Goal: Task Accomplishment & Management: Manage account settings

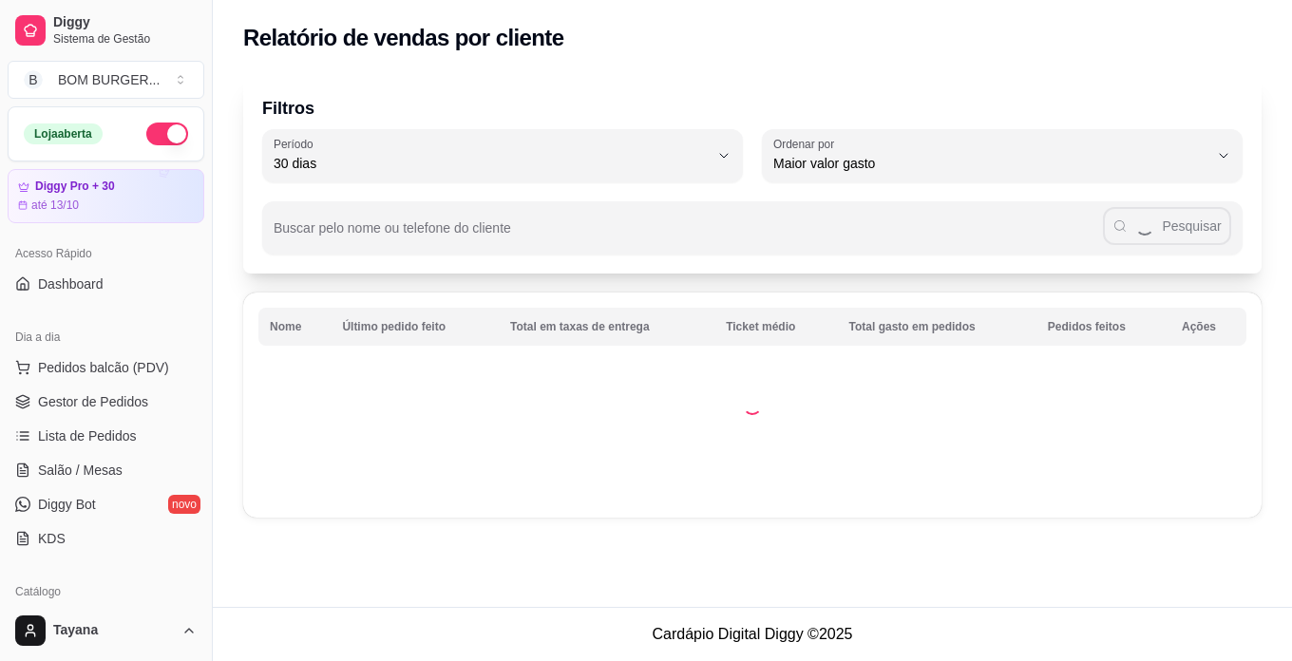
select select "30"
select select "HIGHEST_TOTAL_SPENT_WITH_ORDERS"
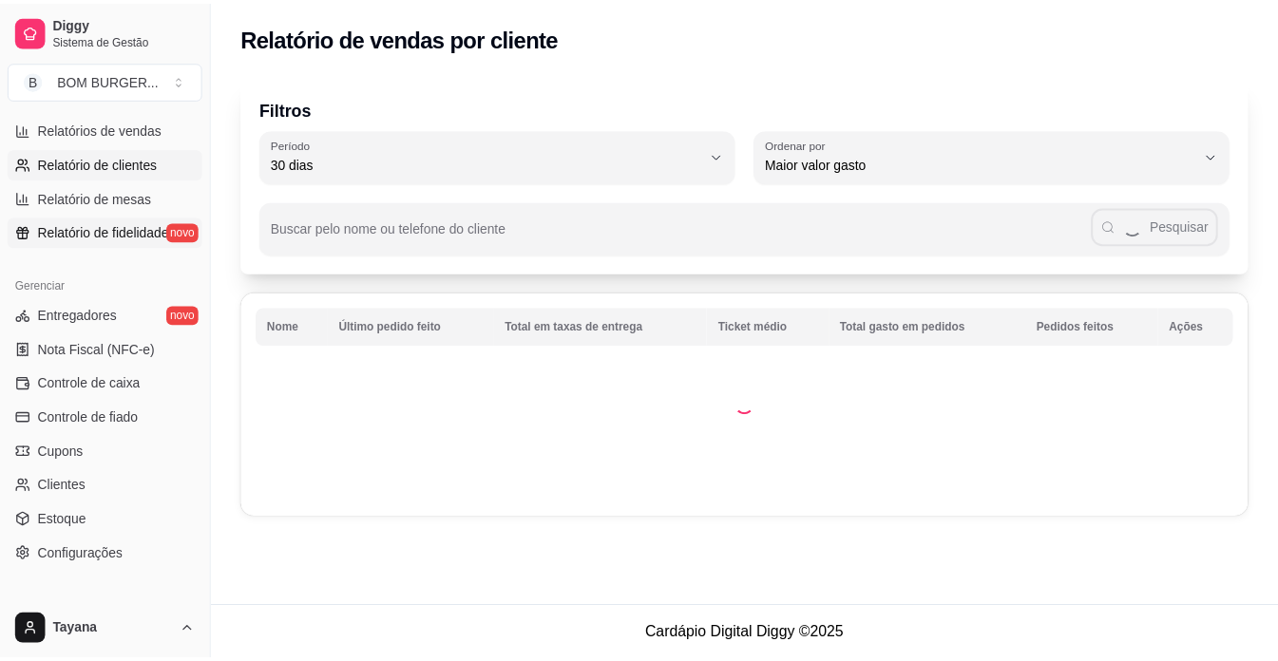
scroll to position [231, 0]
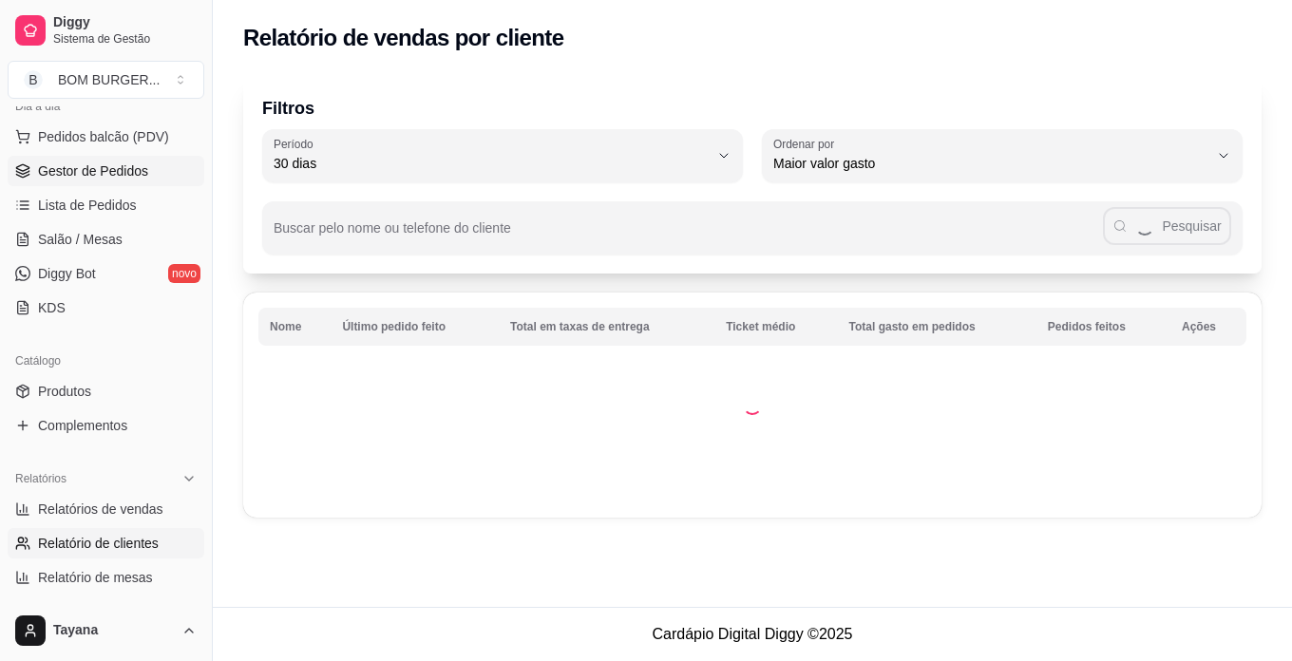
click at [120, 163] on span "Gestor de Pedidos" at bounding box center [93, 171] width 110 height 19
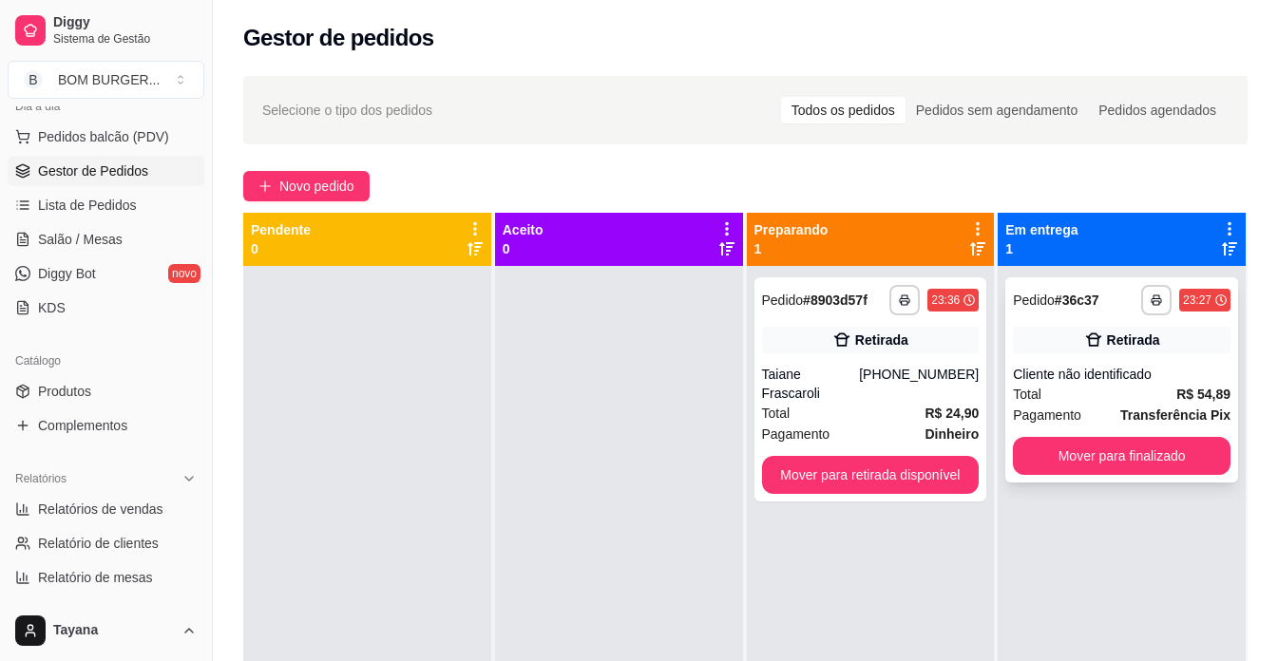
click at [1097, 381] on div "Cliente não identificado" at bounding box center [1122, 374] width 218 height 19
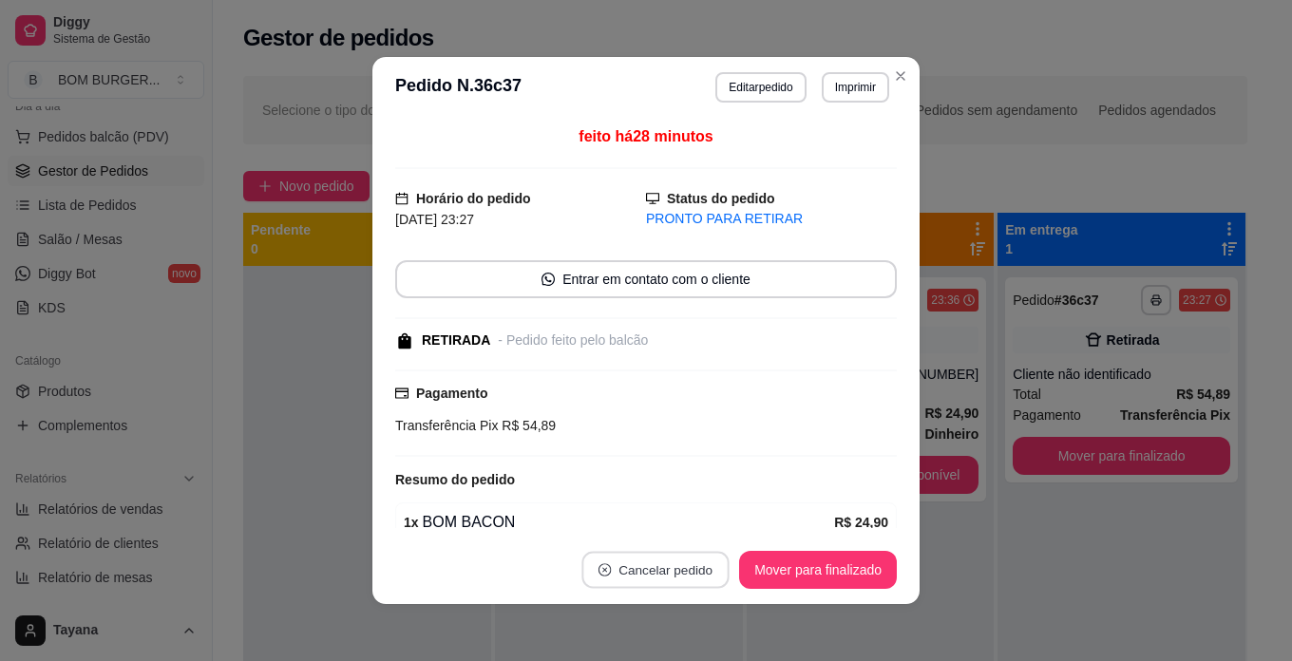
click at [634, 577] on button "Cancelar pedido" at bounding box center [656, 570] width 147 height 37
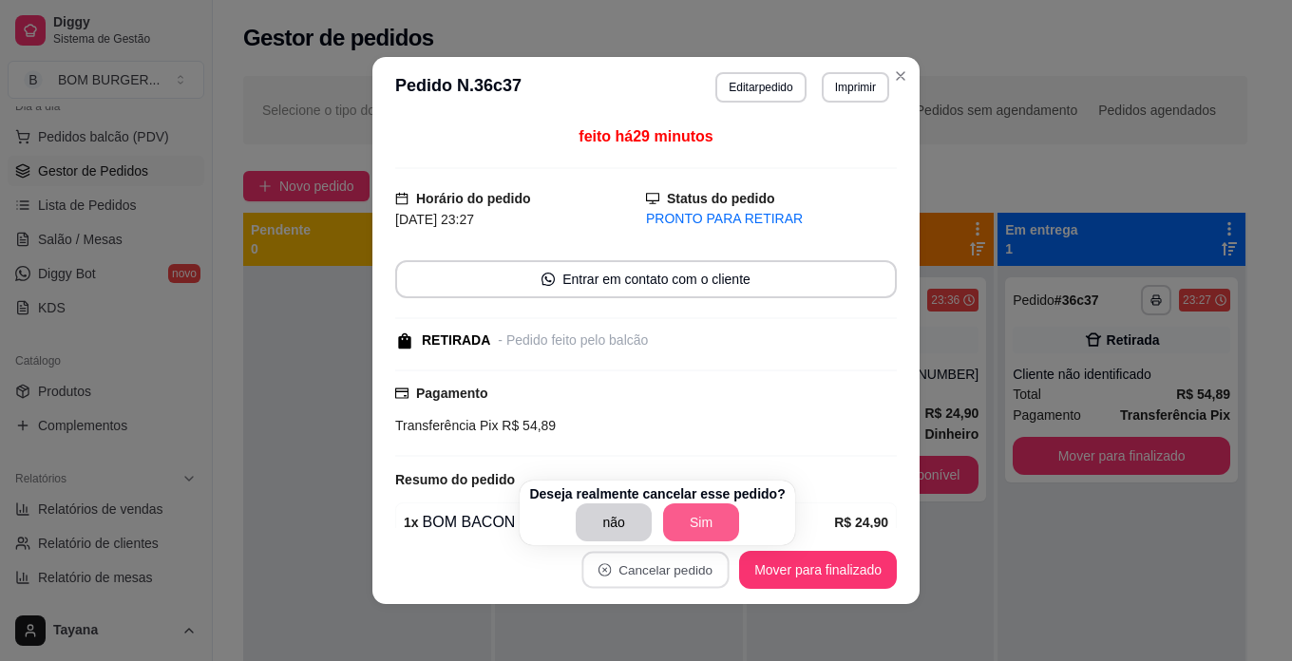
click at [718, 528] on button "Sim" at bounding box center [701, 523] width 76 height 38
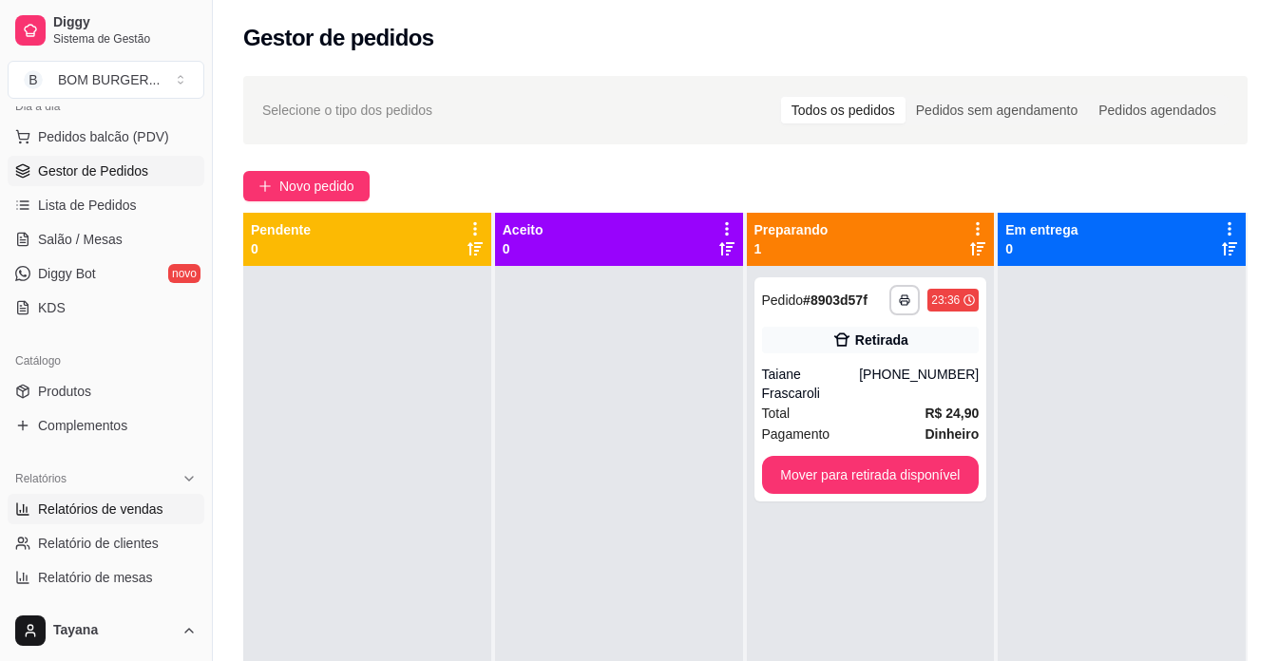
click at [120, 497] on link "Relatórios de vendas" at bounding box center [106, 509] width 197 height 30
select select "ALL"
select select "0"
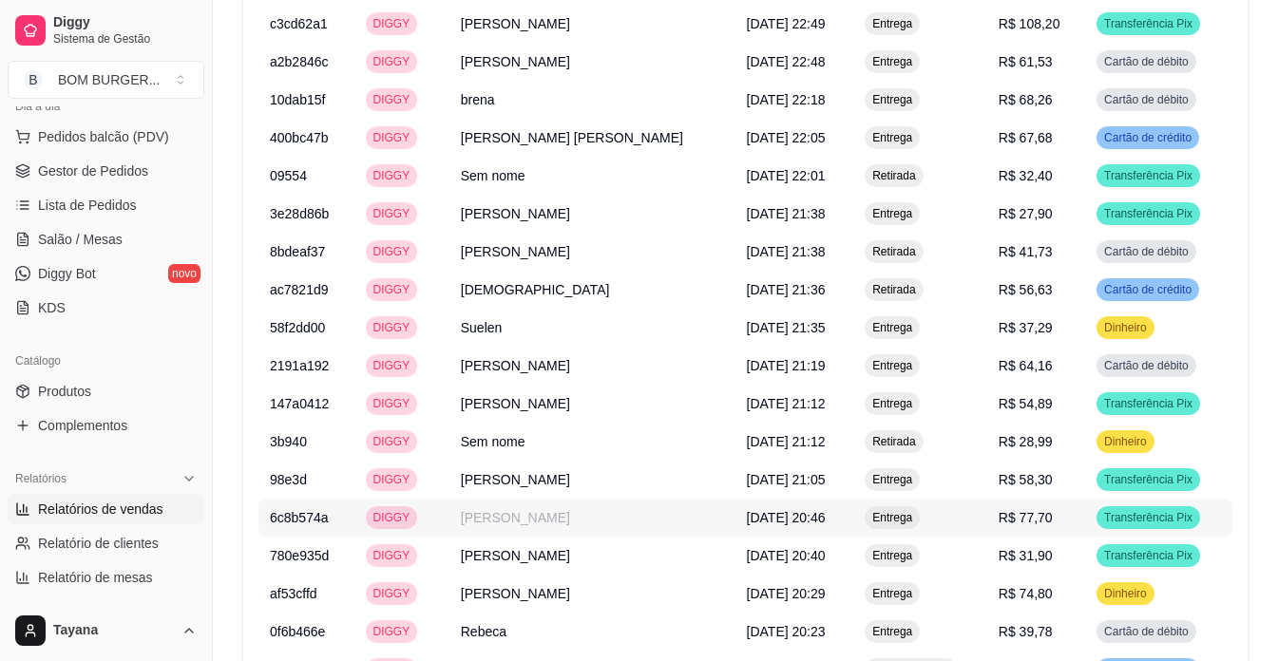
scroll to position [1906, 0]
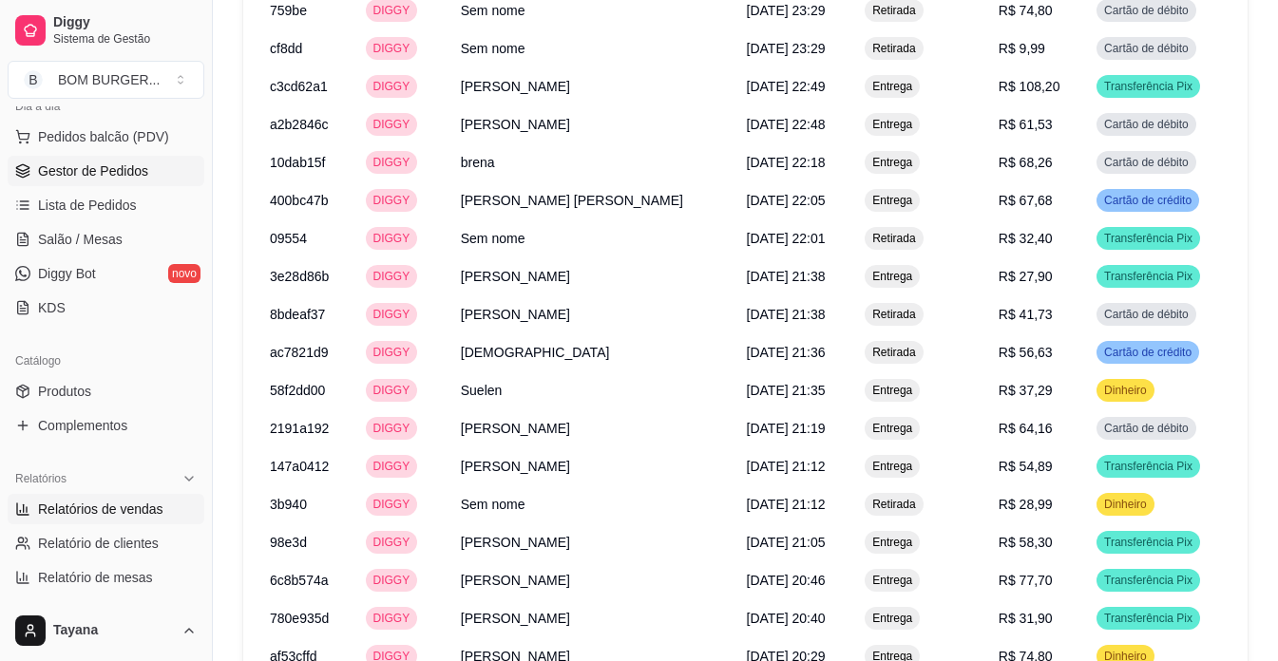
click at [125, 176] on span "Gestor de Pedidos" at bounding box center [93, 171] width 110 height 19
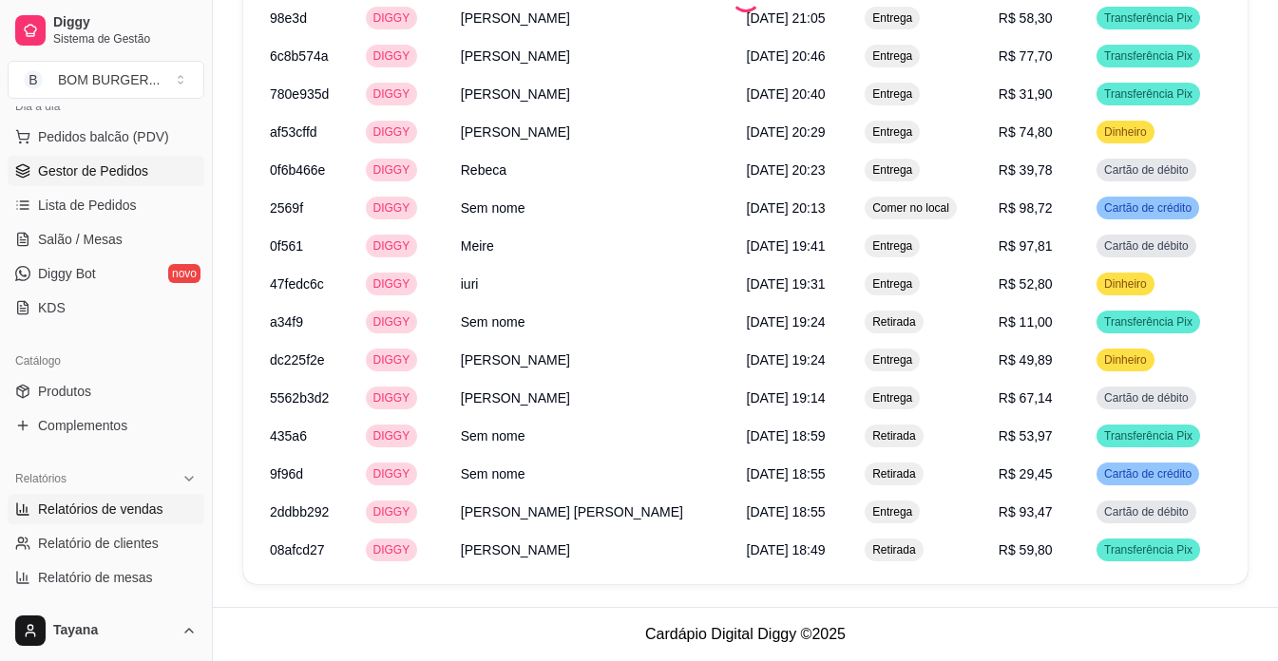
scroll to position [1222, 0]
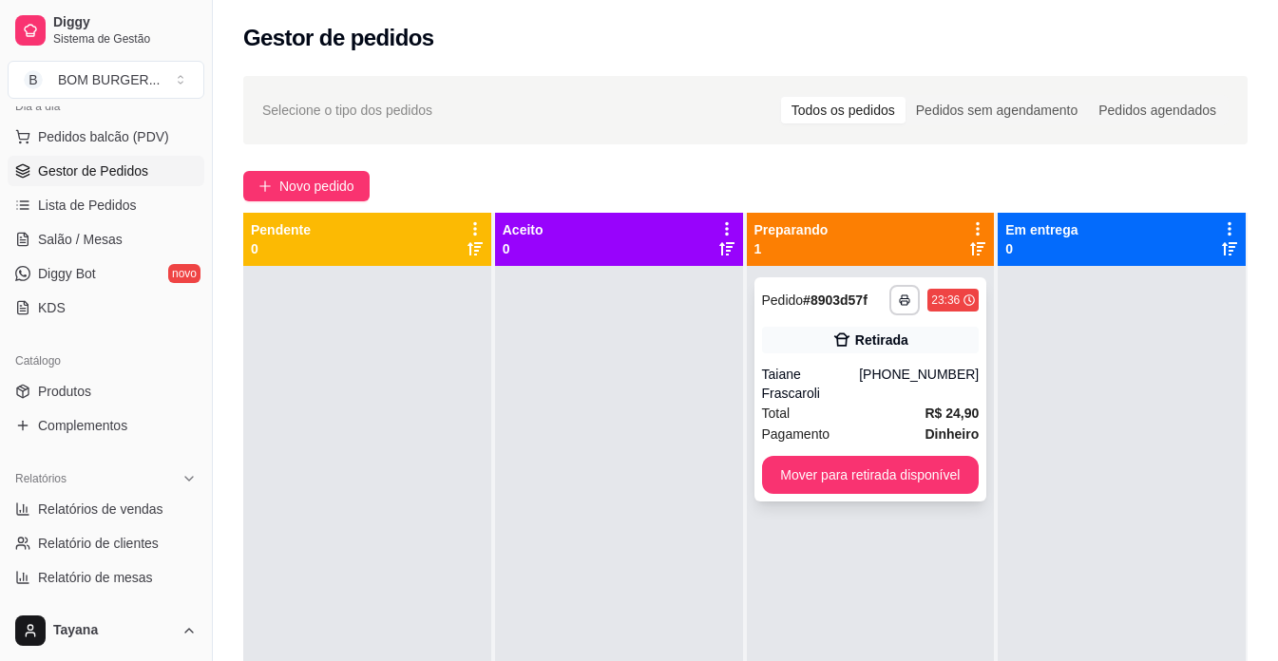
click at [804, 380] on div "Taiane Frascaroli" at bounding box center [811, 384] width 98 height 38
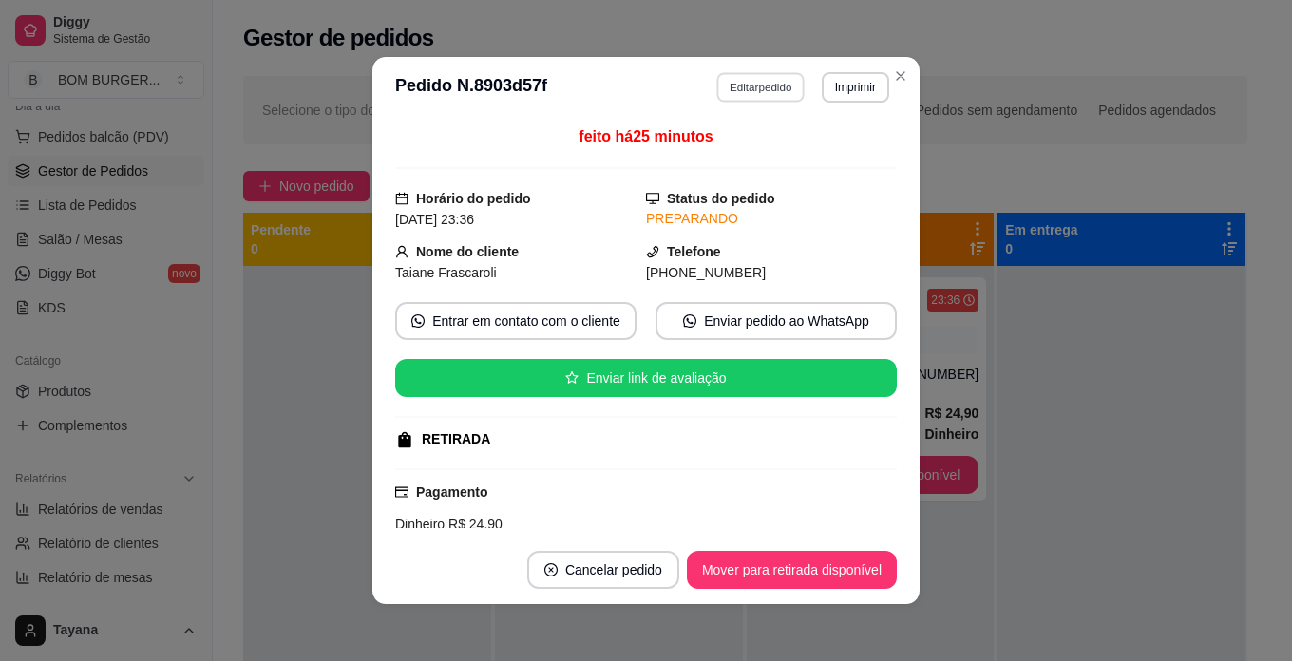
click at [717, 84] on button "Editar pedido" at bounding box center [761, 86] width 88 height 29
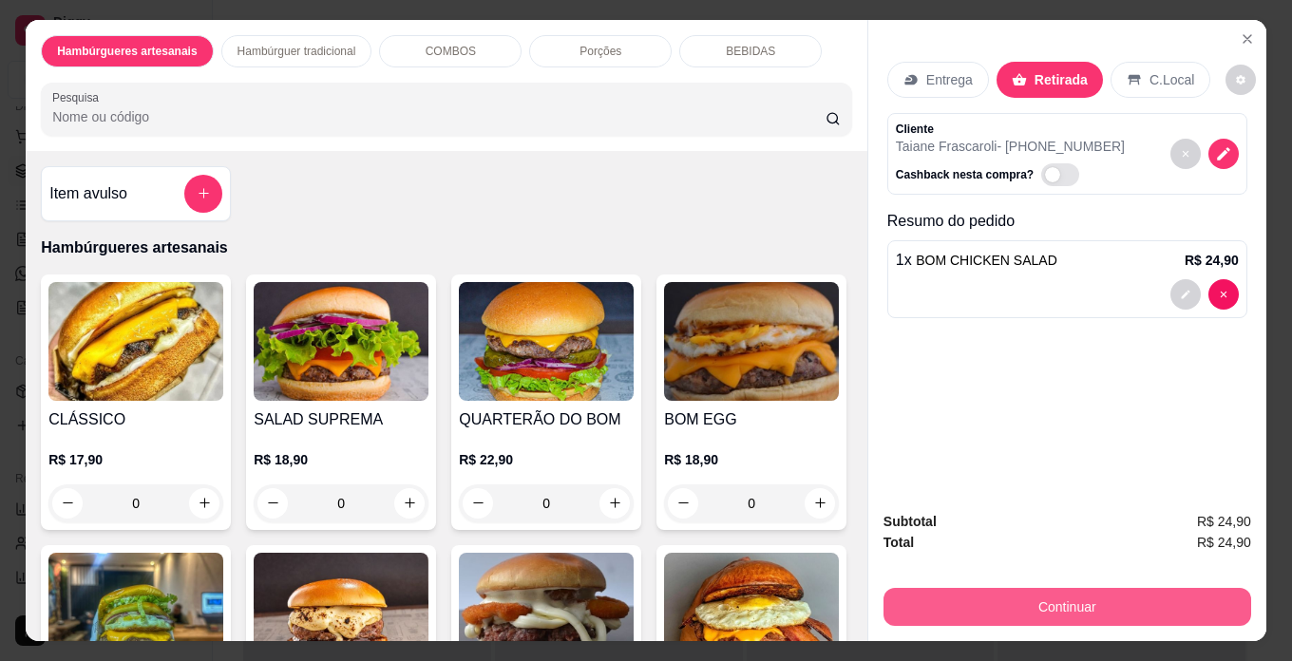
click at [1007, 590] on button "Continuar" at bounding box center [1068, 607] width 368 height 38
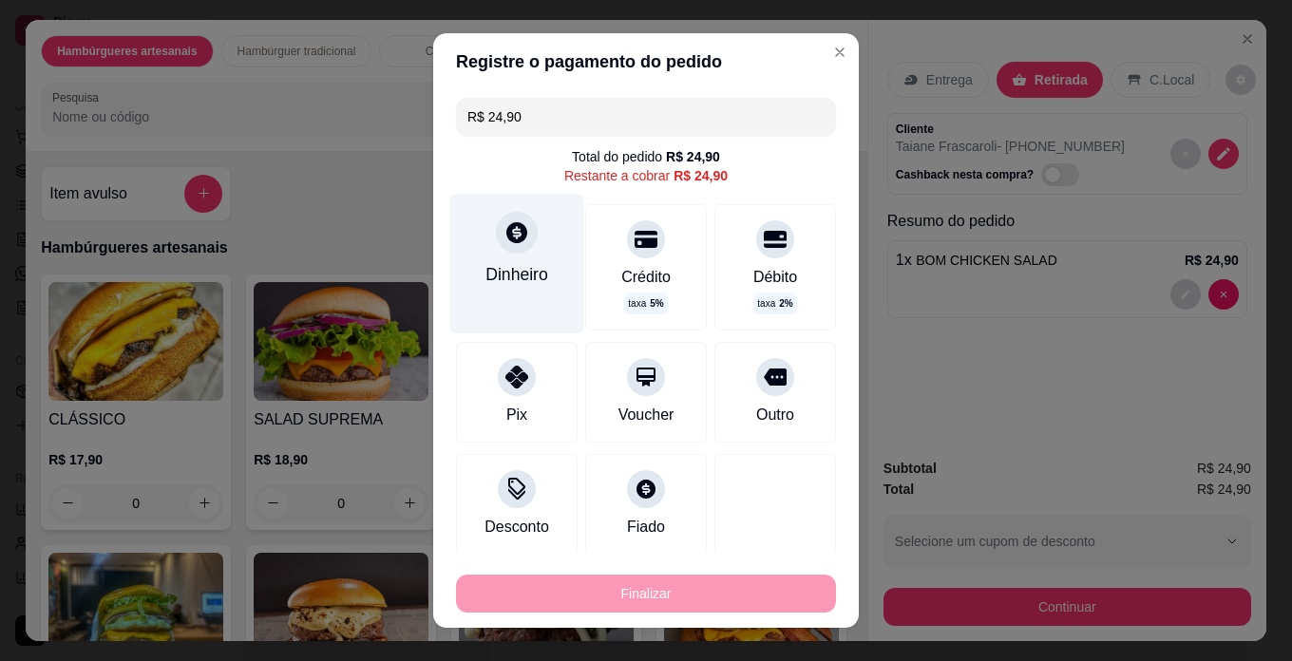
click at [502, 256] on div "Dinheiro" at bounding box center [517, 263] width 134 height 139
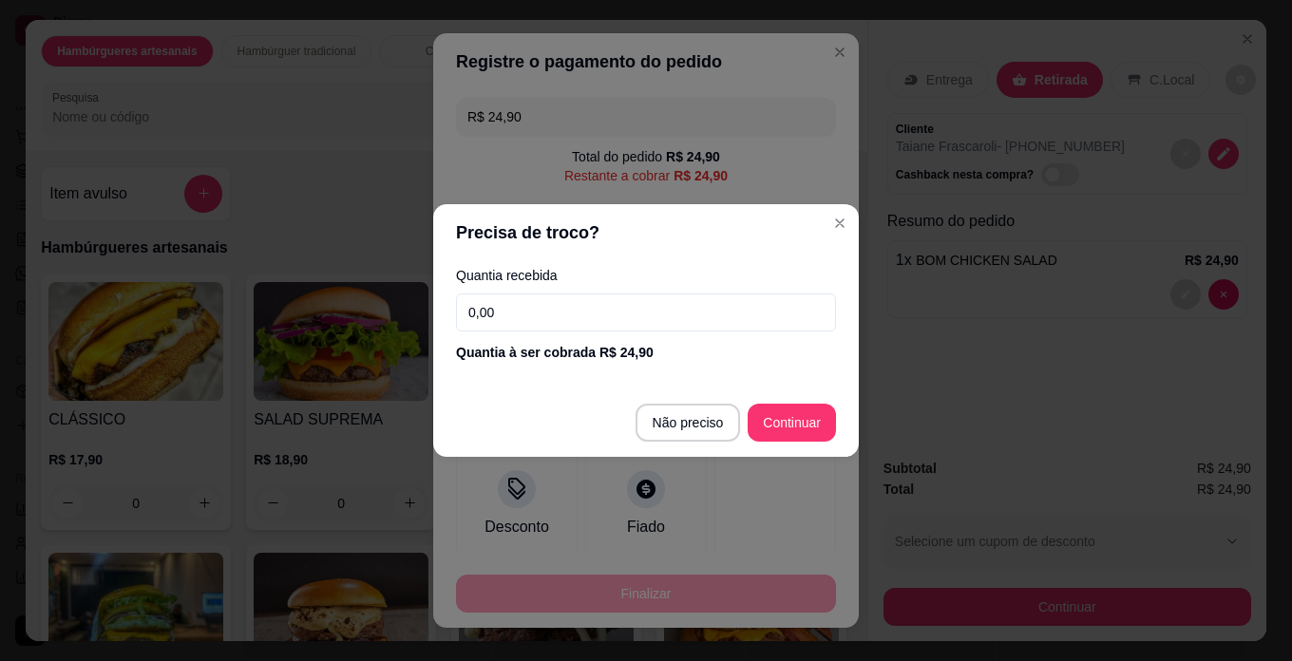
click at [581, 321] on input "0,00" at bounding box center [646, 313] width 380 height 38
type input "30,00"
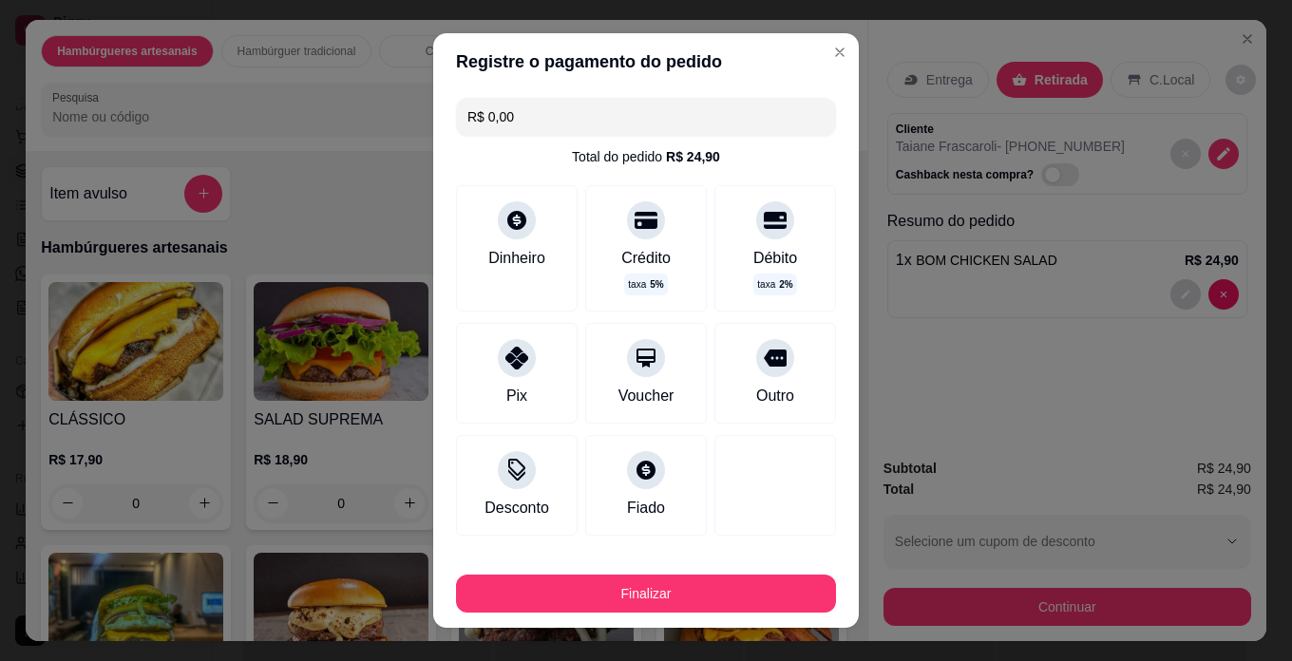
type input "R$ 0,00"
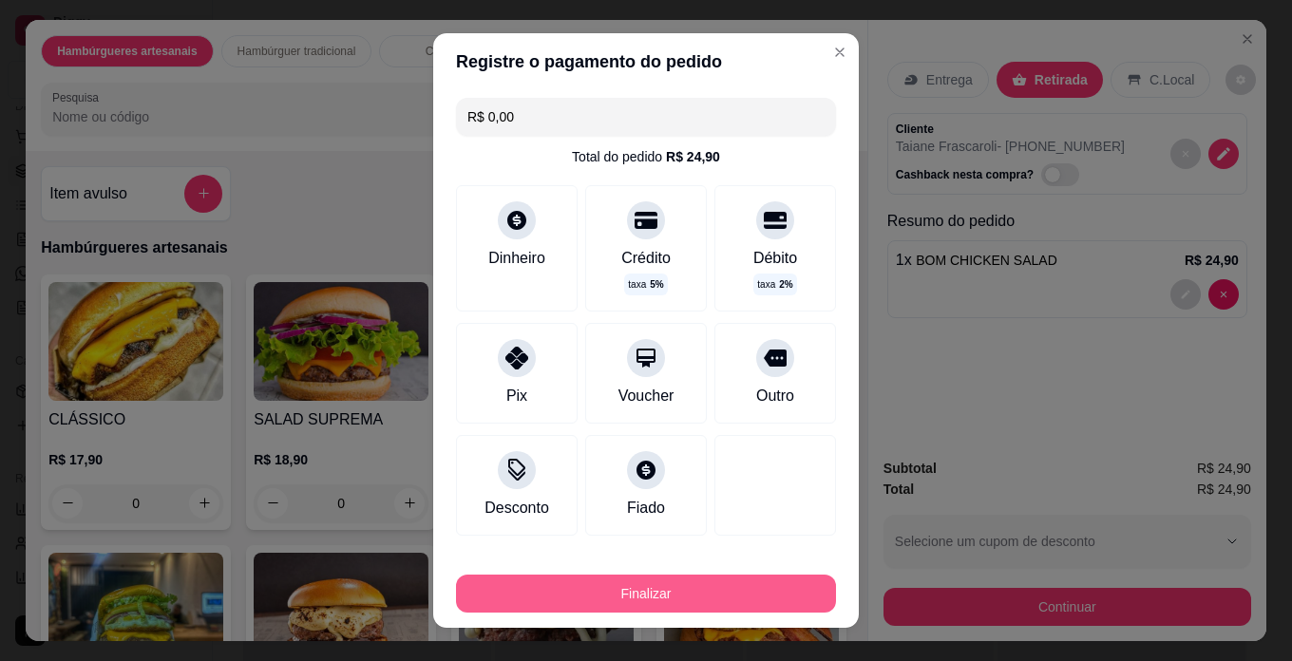
click at [763, 590] on button "Finalizar" at bounding box center [646, 594] width 380 height 38
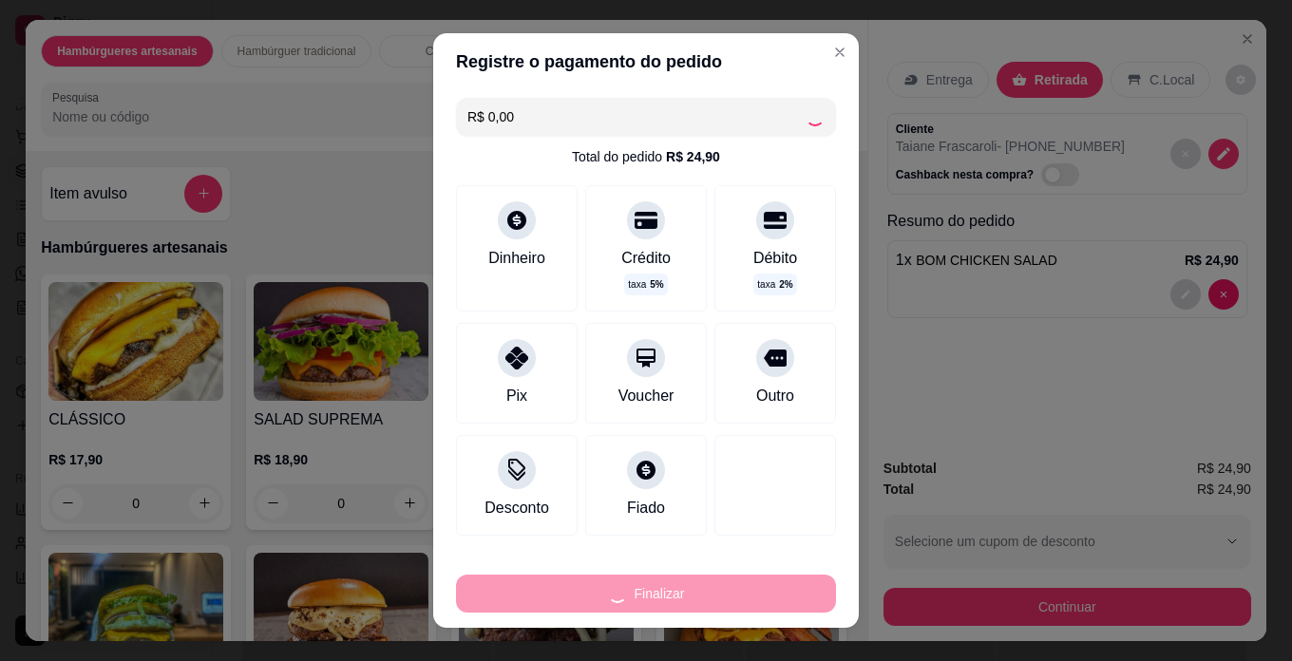
type input "0"
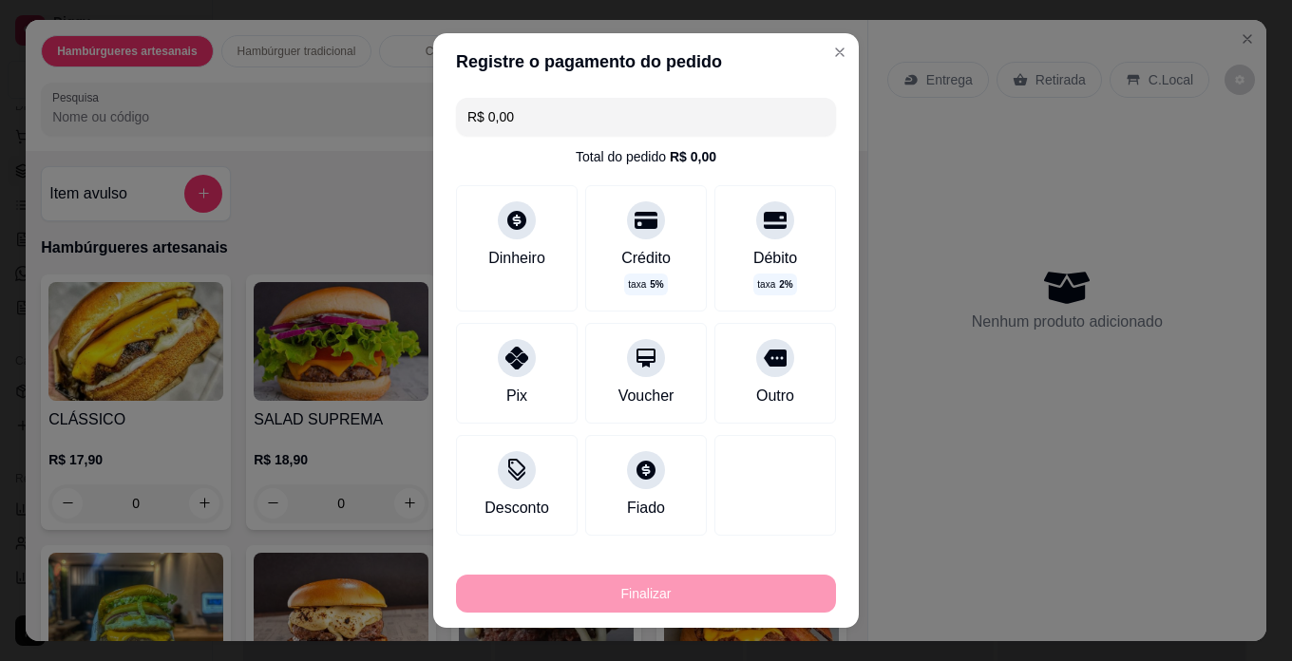
type input "-R$ 24,90"
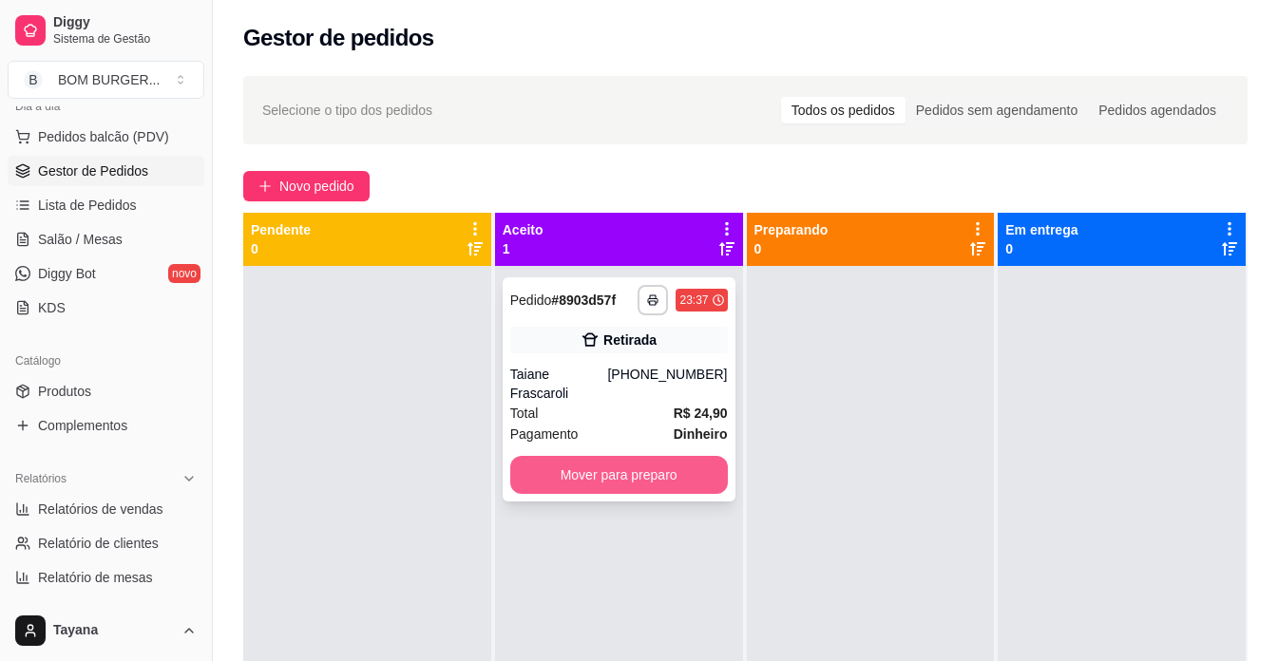
click at [673, 457] on button "Mover para preparo" at bounding box center [619, 475] width 218 height 38
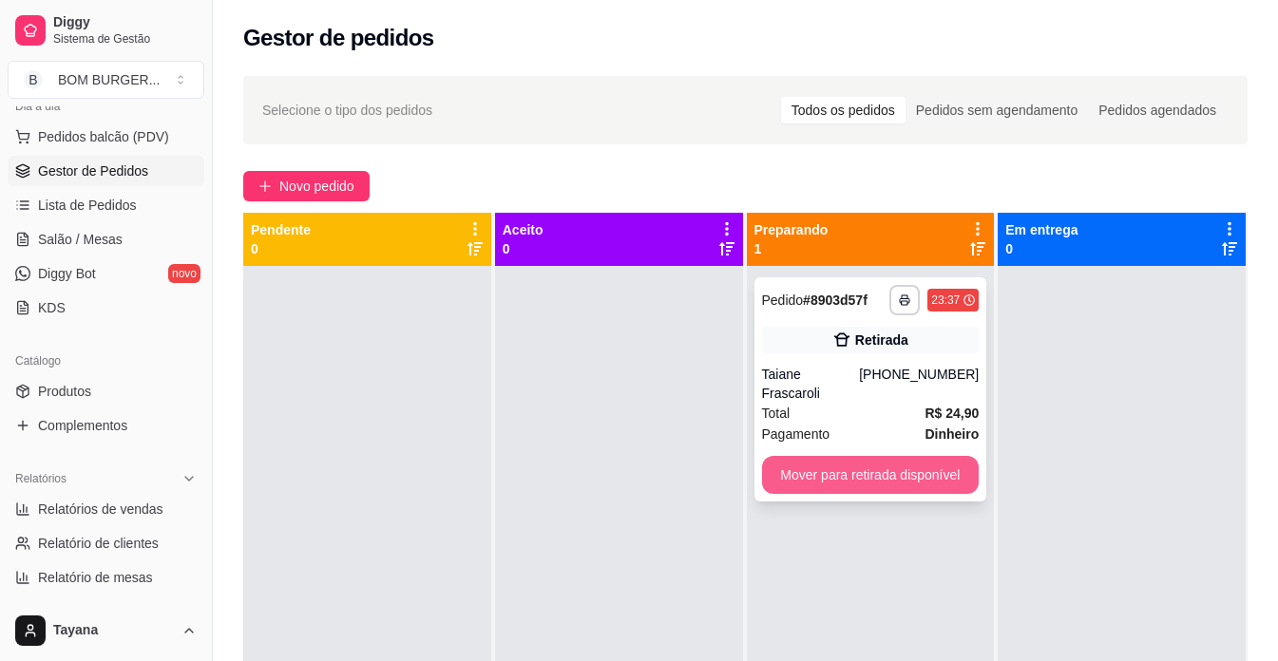
click at [876, 456] on button "Mover para retirada disponível" at bounding box center [871, 475] width 218 height 38
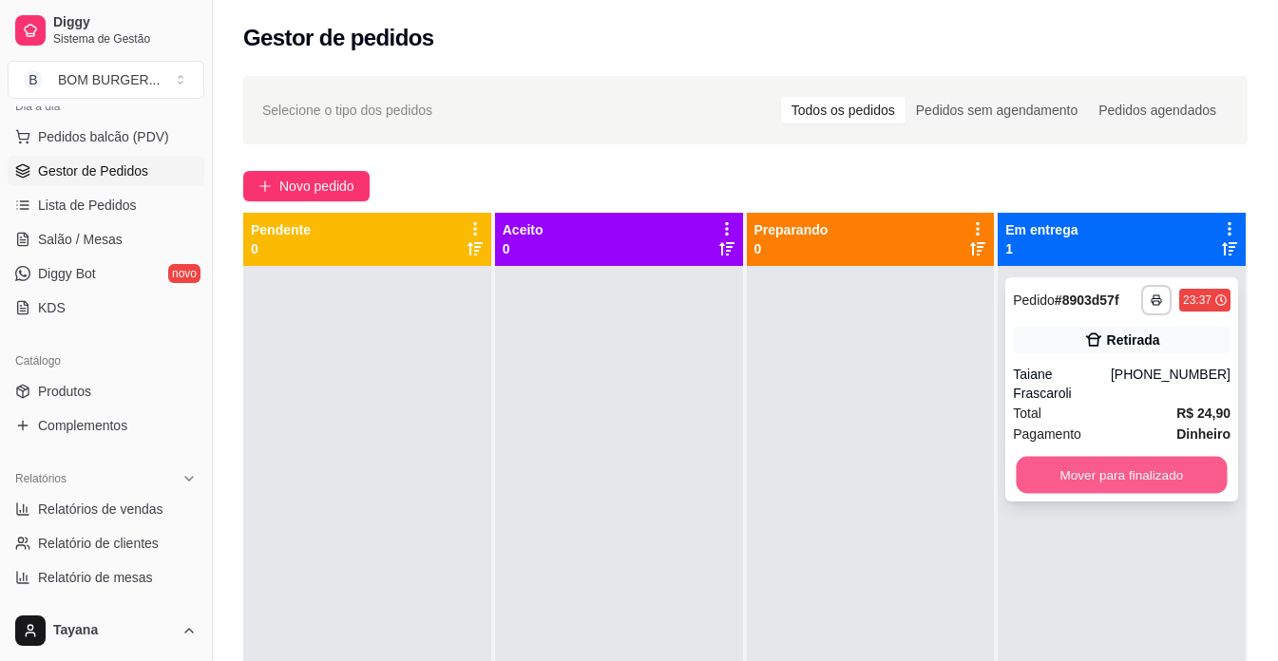
click at [1091, 468] on button "Mover para finalizado" at bounding box center [1122, 475] width 211 height 37
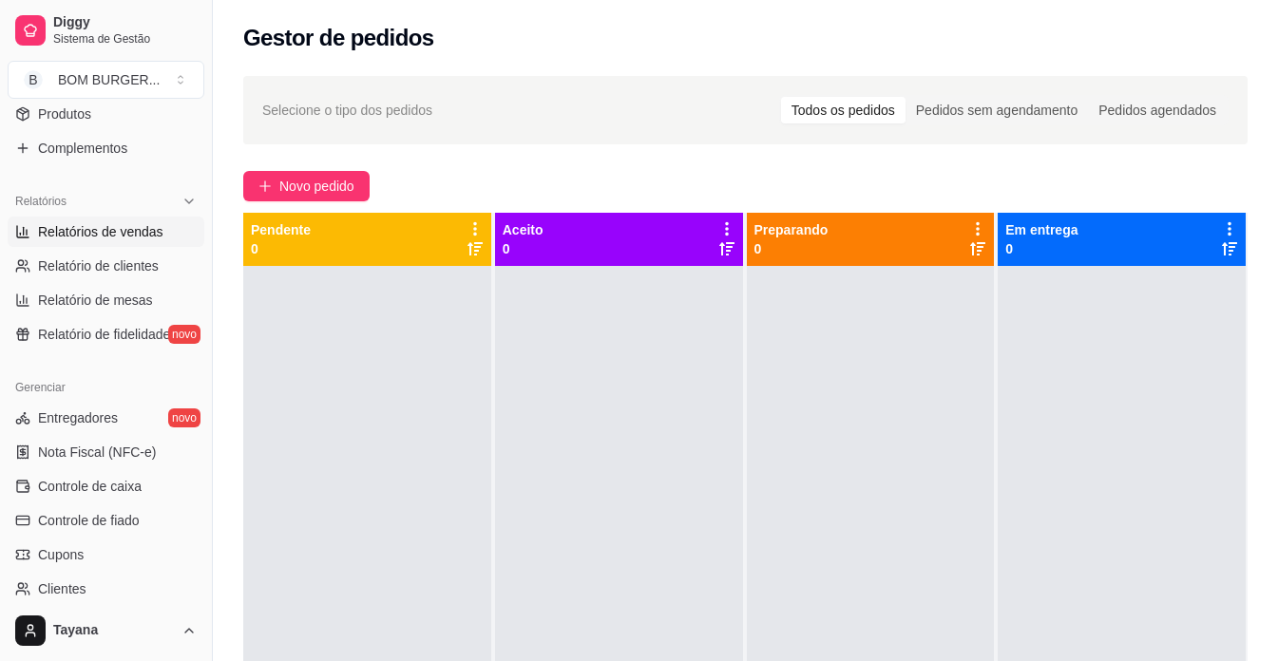
scroll to position [516, 0]
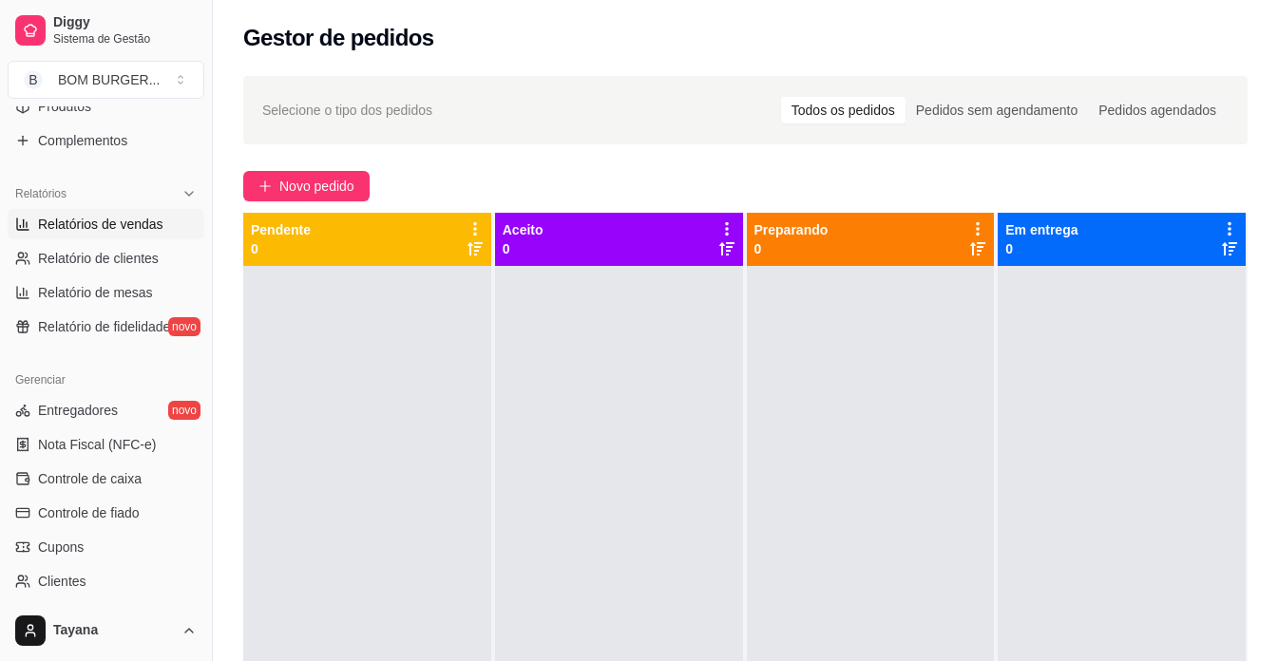
click at [147, 226] on span "Relatórios de vendas" at bounding box center [100, 224] width 125 height 19
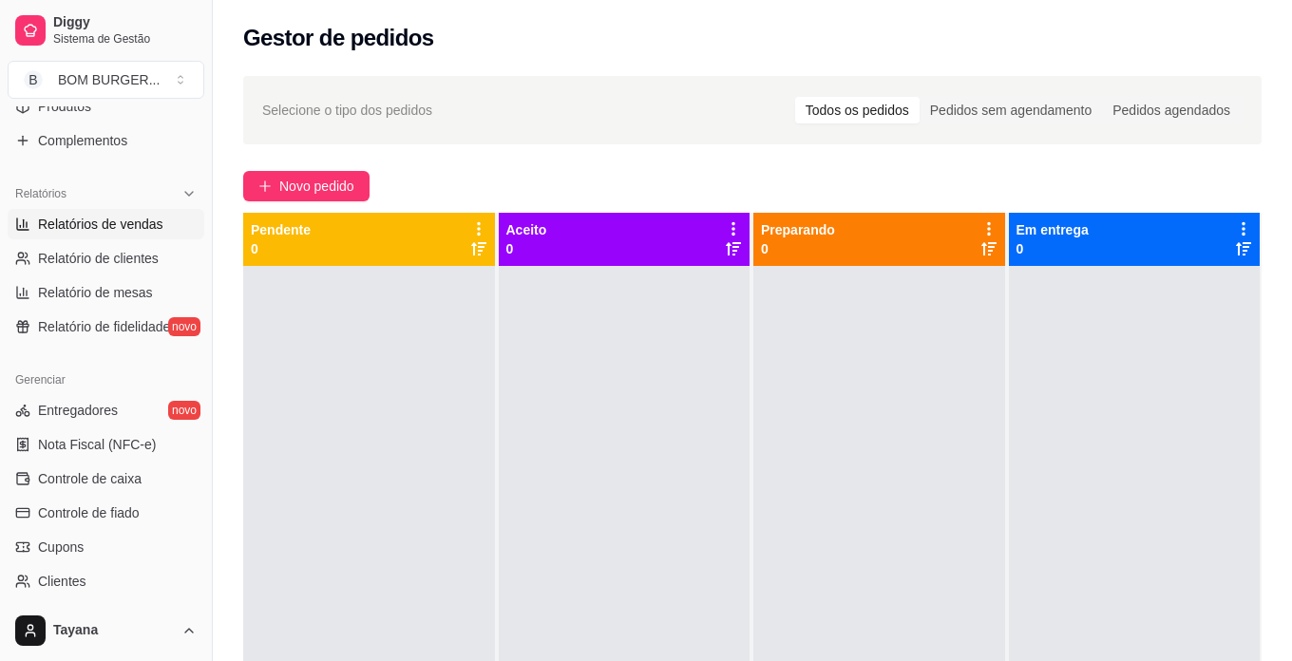
select select "ALL"
select select "0"
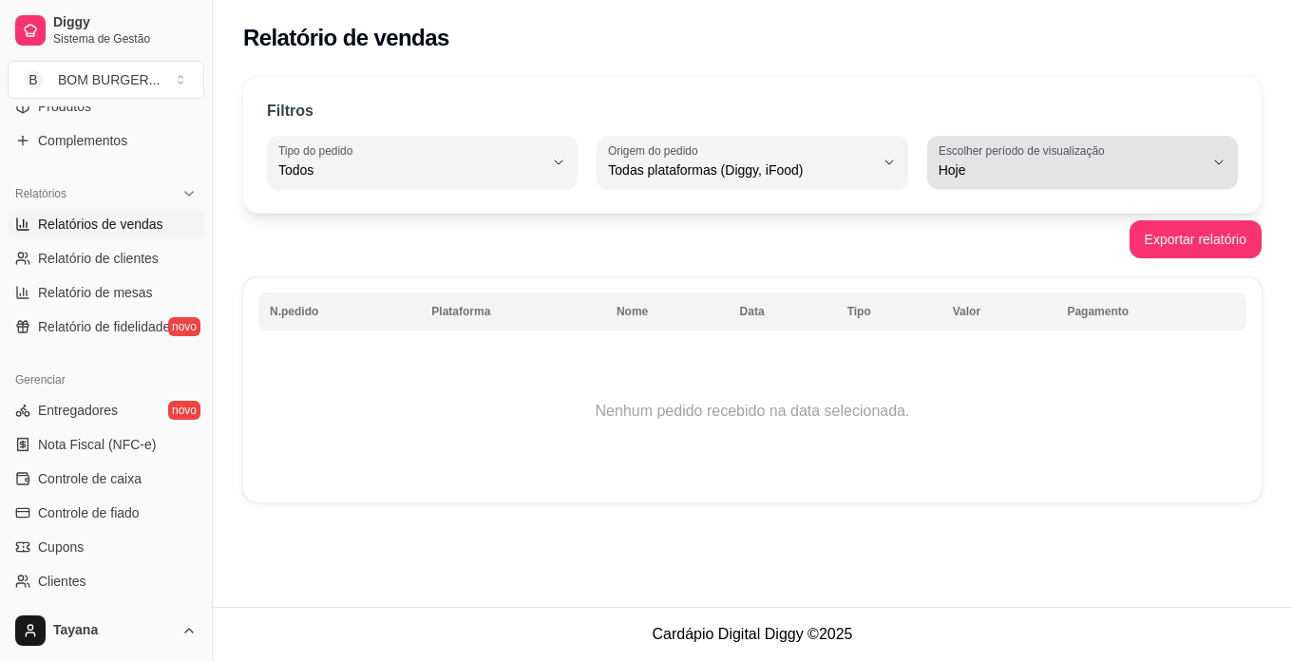
click at [1023, 175] on span "Hoje" at bounding box center [1071, 170] width 265 height 19
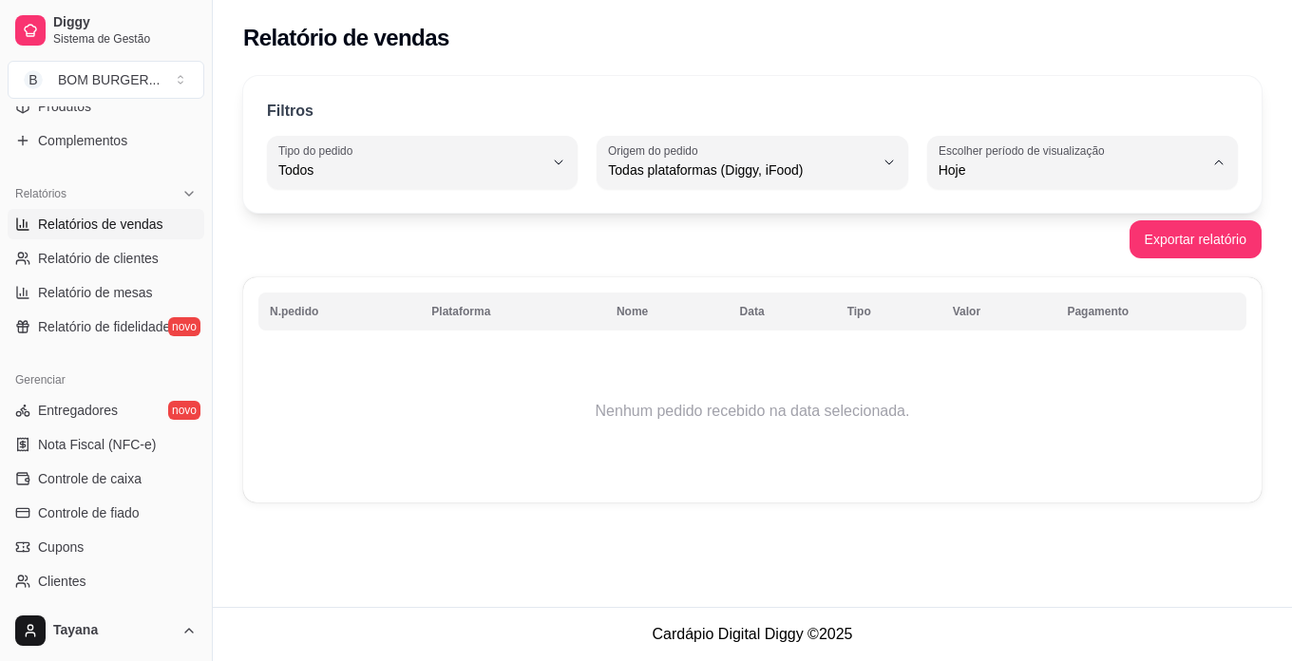
click at [977, 252] on span "Ontem" at bounding box center [1073, 247] width 251 height 18
type input "1"
select select "1"
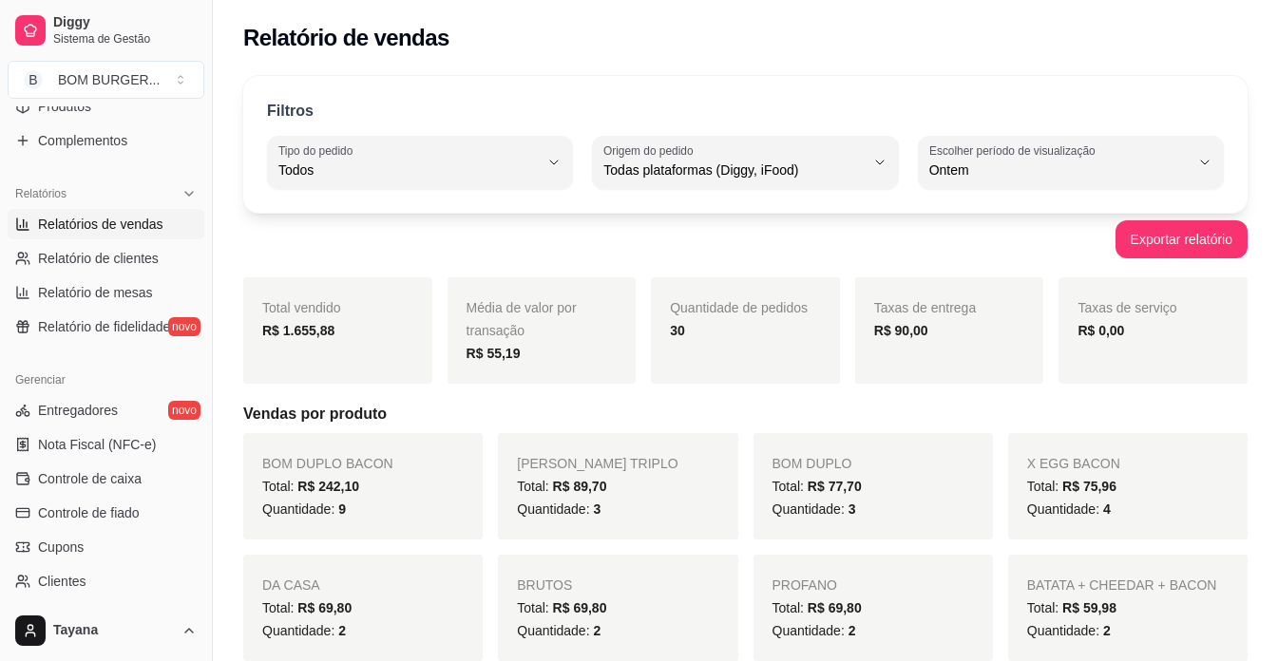
click at [788, 56] on div "Relatório de vendas" at bounding box center [745, 32] width 1065 height 65
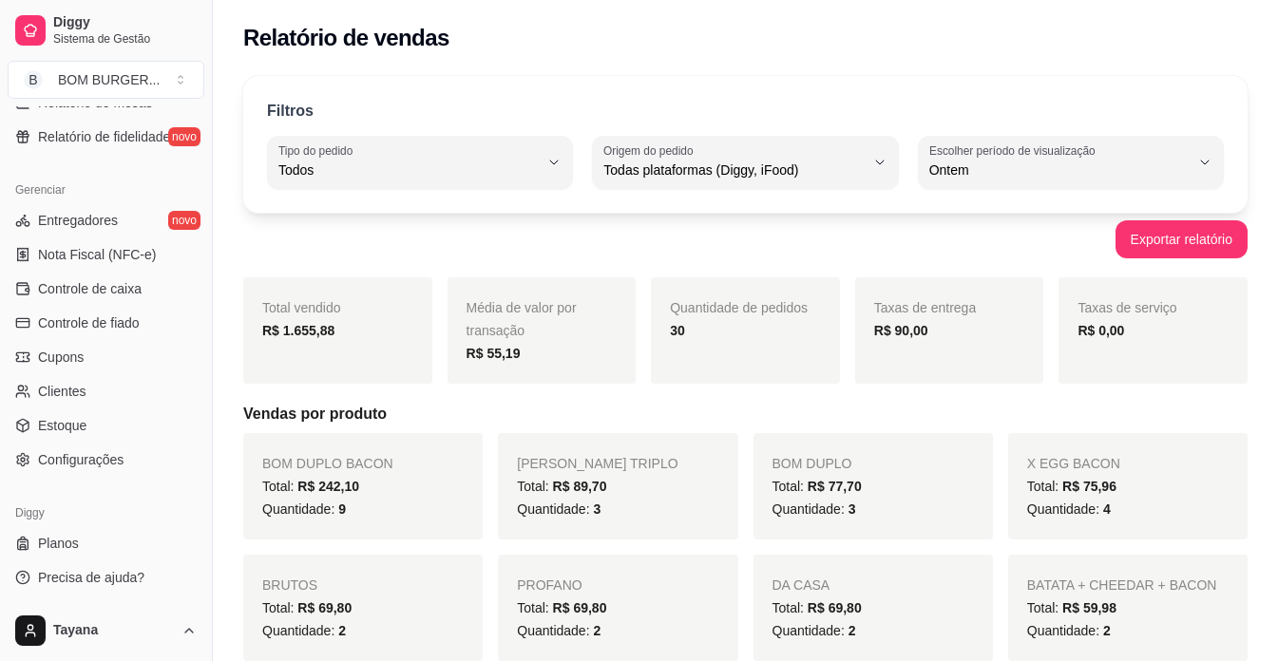
click at [1004, 232] on div "Exportar relatório" at bounding box center [745, 239] width 1004 height 38
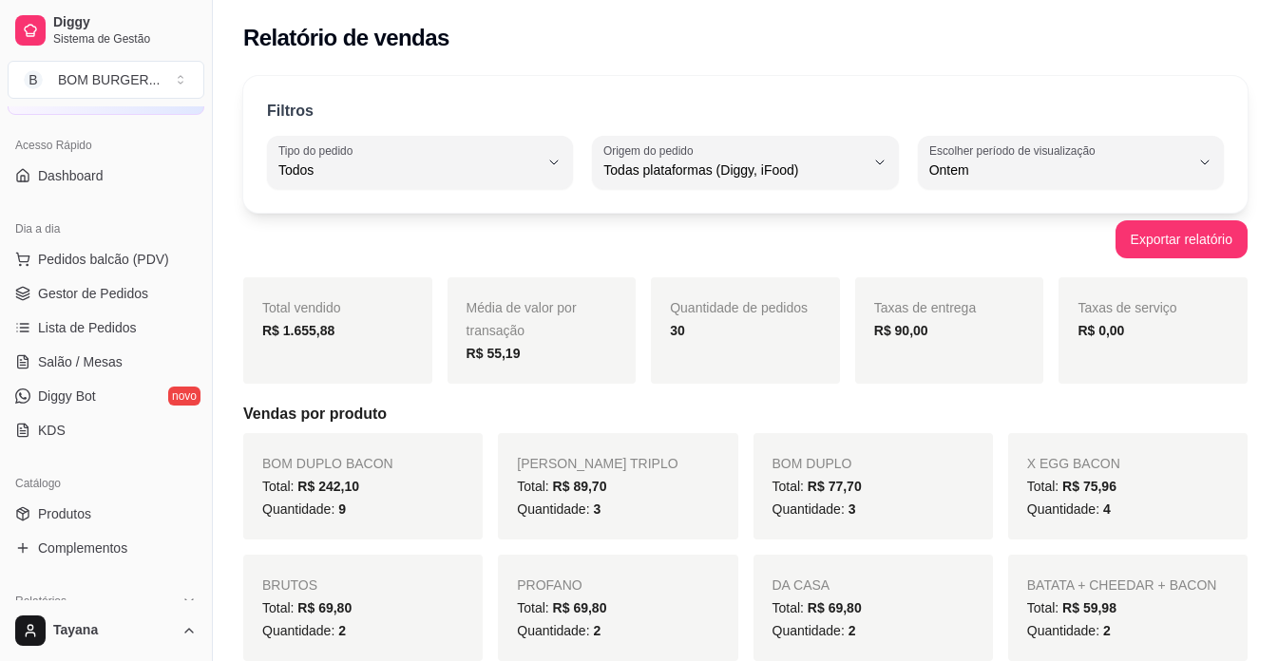
scroll to position [41, 0]
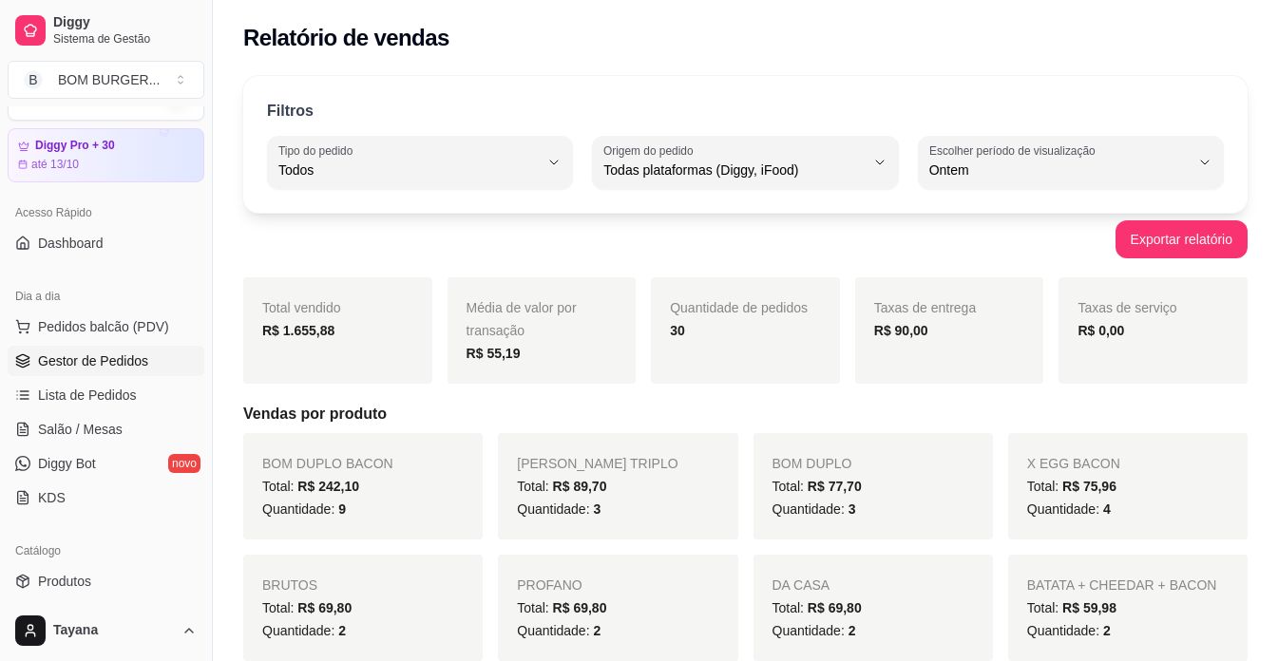
click at [126, 359] on span "Gestor de Pedidos" at bounding box center [93, 361] width 110 height 19
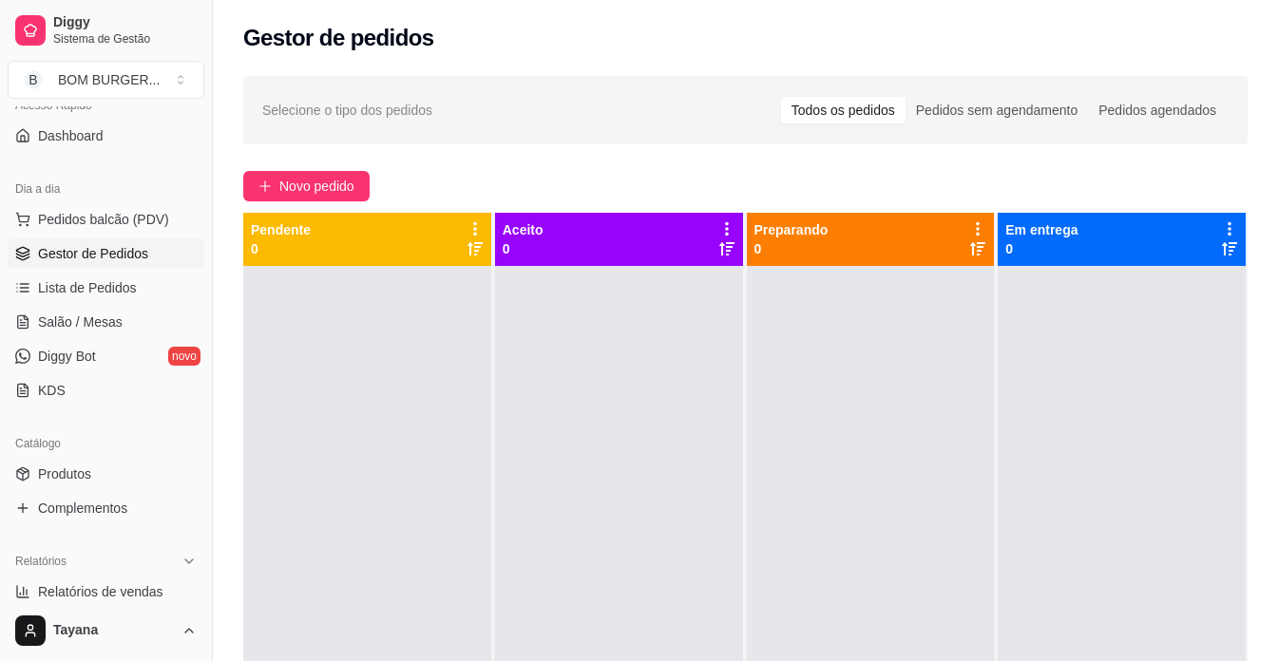
scroll to position [326, 0]
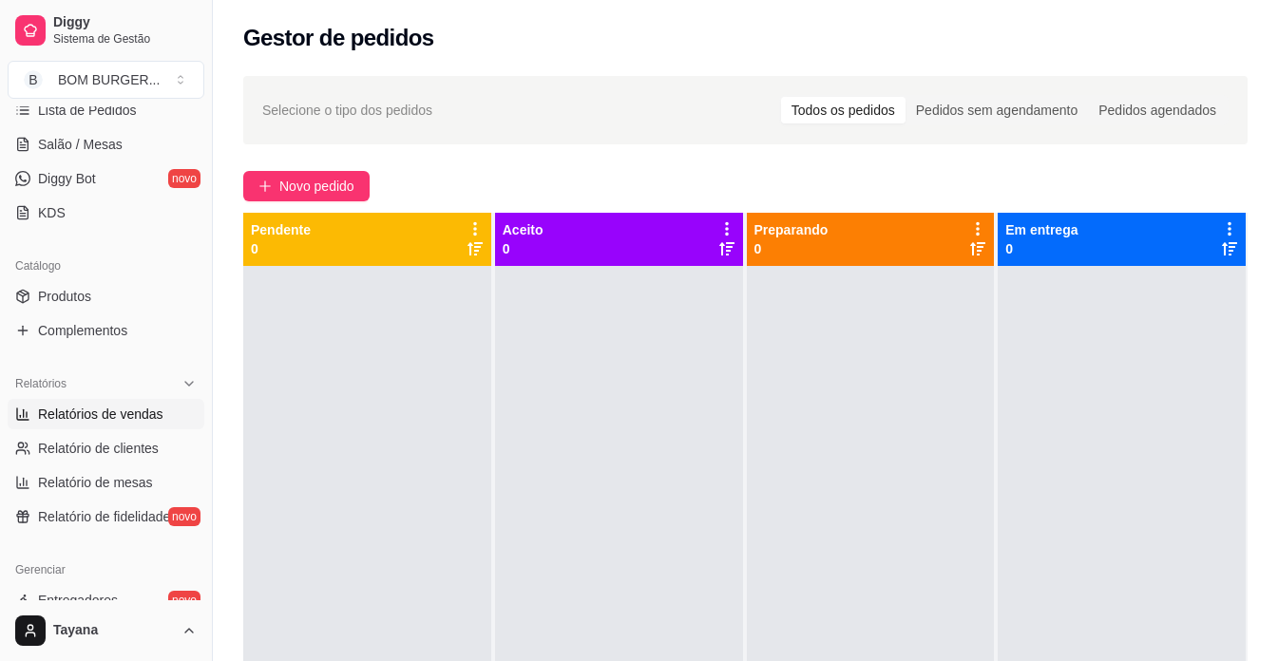
click at [118, 408] on span "Relatórios de vendas" at bounding box center [100, 414] width 125 height 19
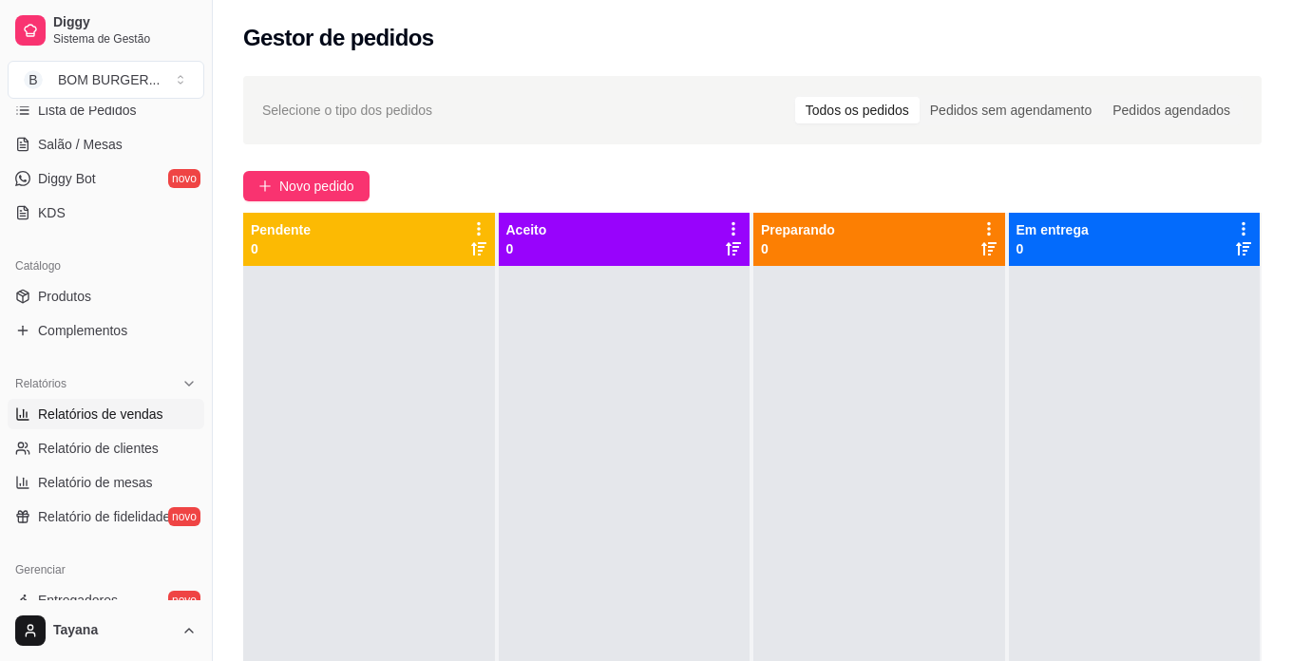
select select "ALL"
select select "0"
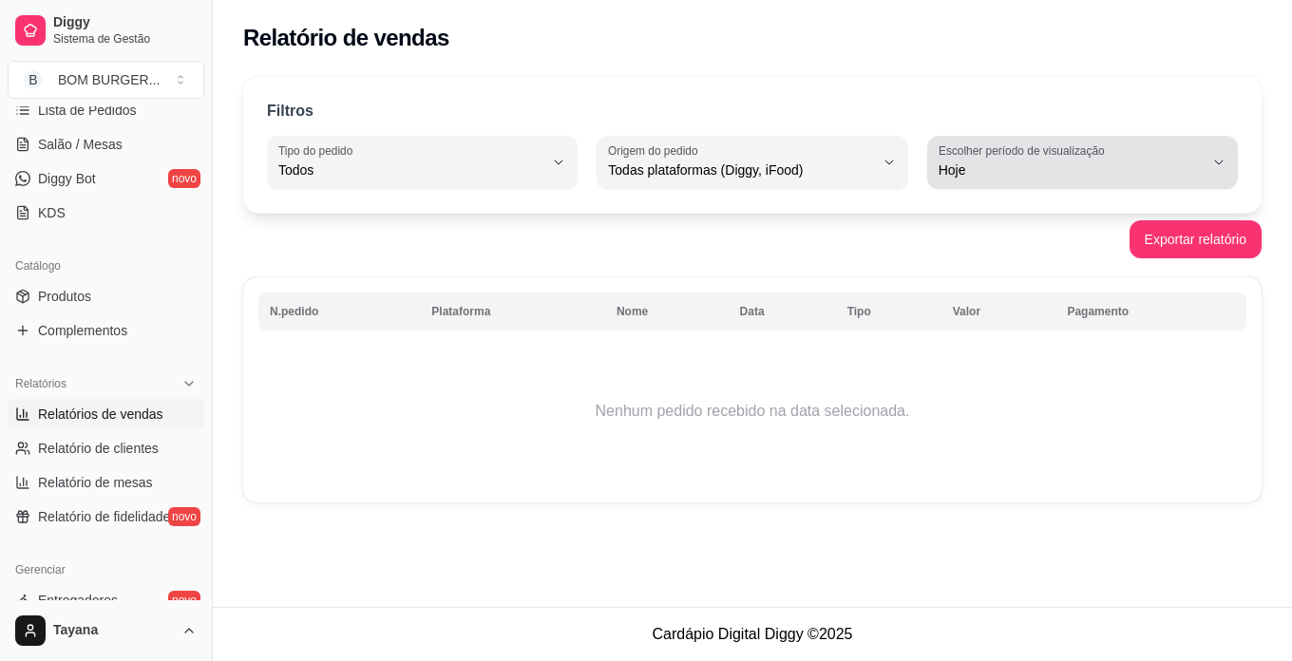
click at [1041, 144] on label "Escolher período de visualização" at bounding box center [1025, 151] width 172 height 16
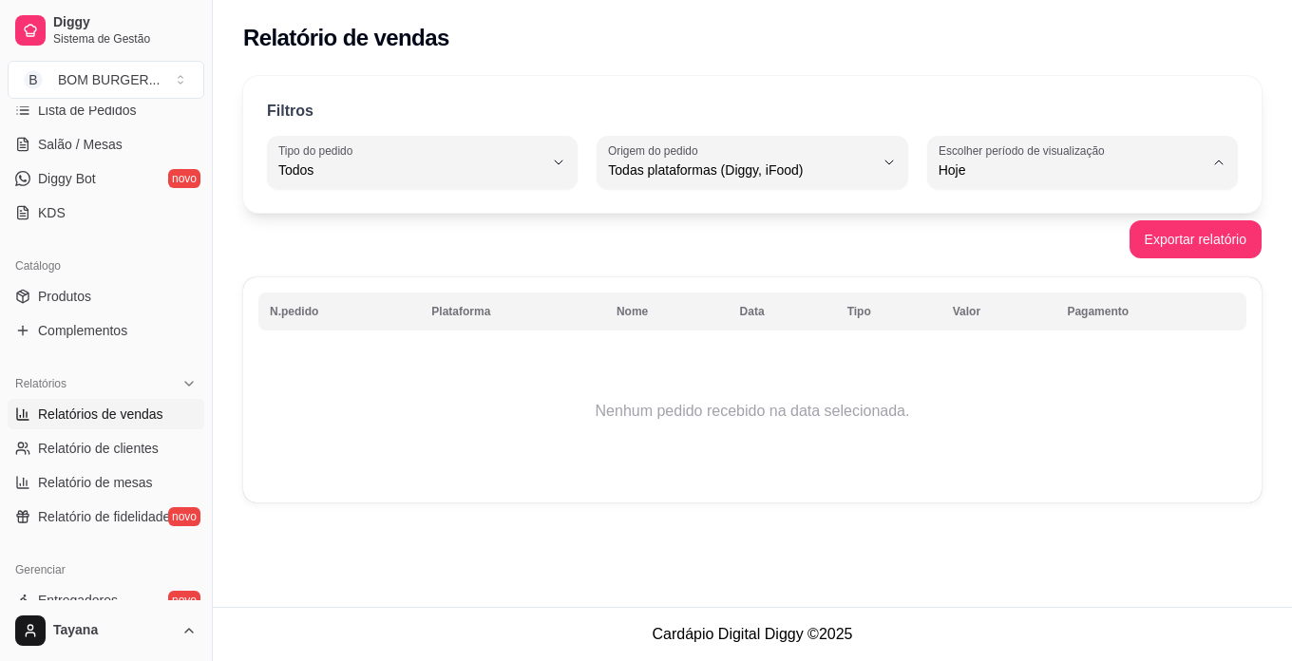
click at [992, 218] on span "Hoje" at bounding box center [1073, 215] width 251 height 18
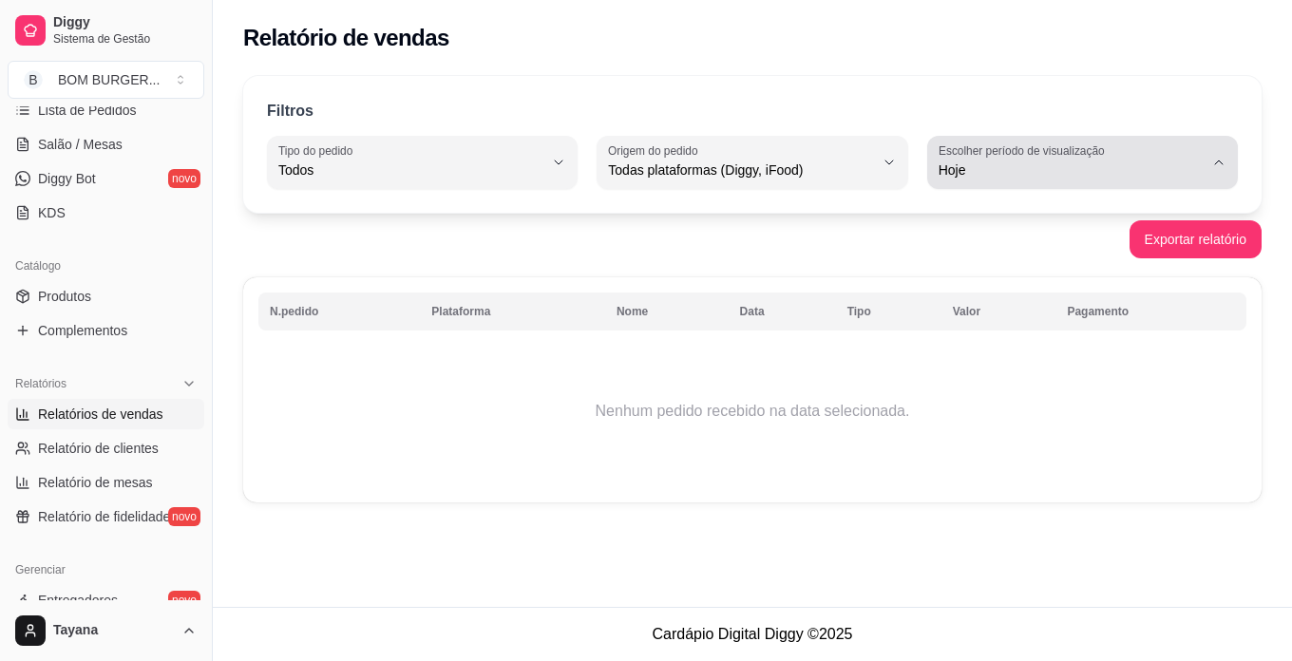
click at [1009, 174] on span "Hoje" at bounding box center [1071, 170] width 265 height 19
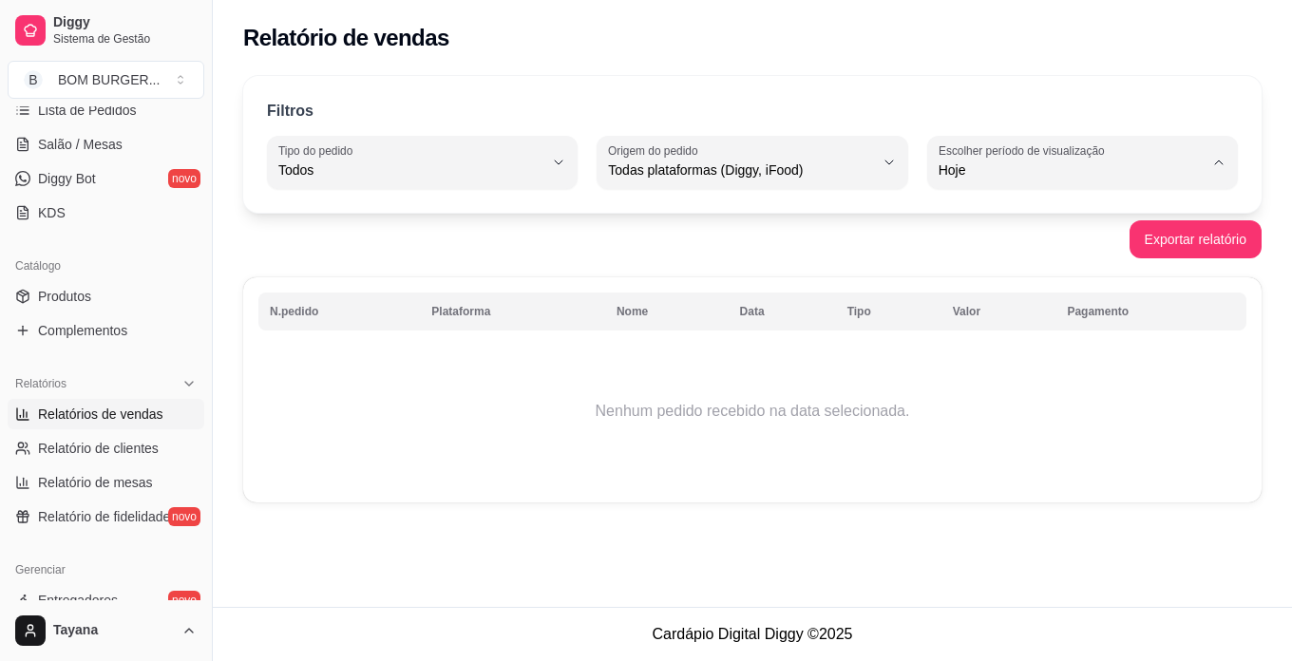
click at [995, 240] on span "Ontem" at bounding box center [1073, 247] width 251 height 18
type input "1"
select select "1"
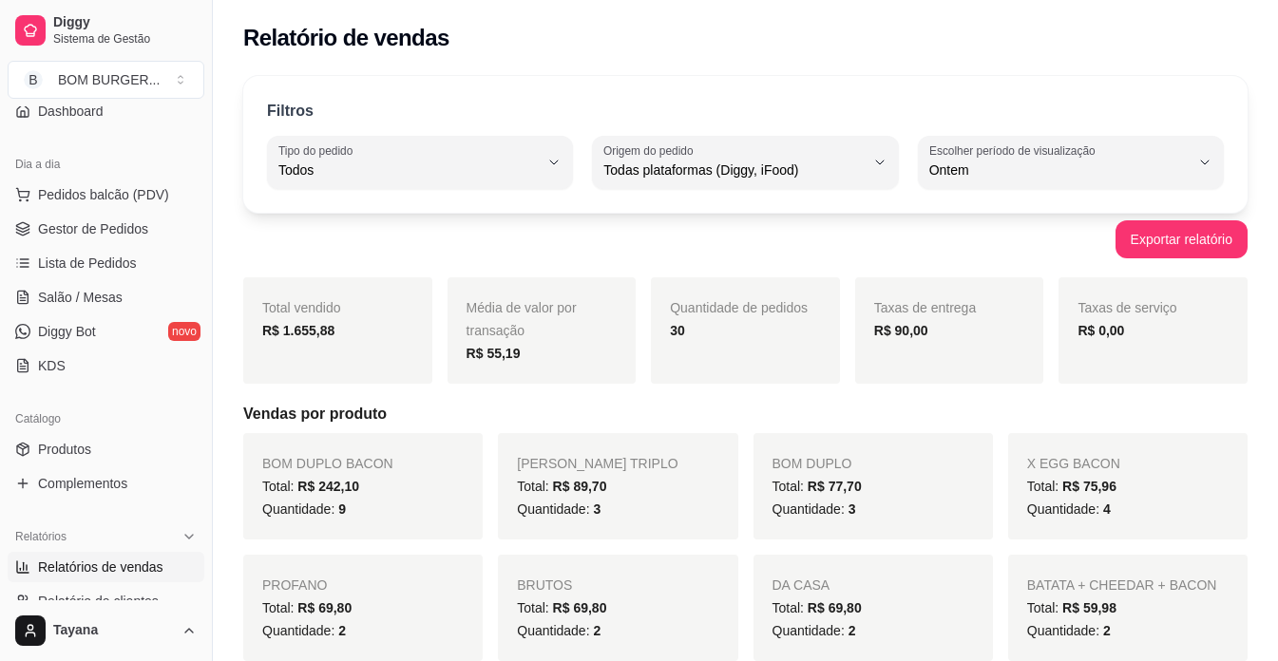
scroll to position [41, 0]
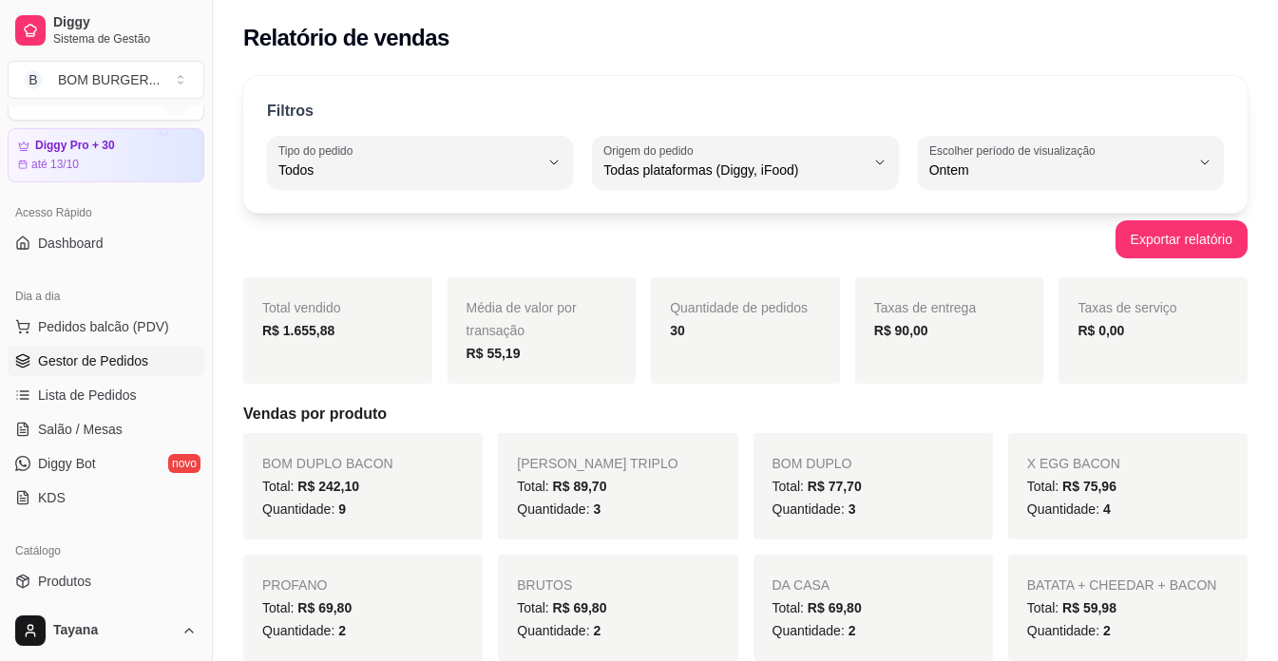
click at [107, 354] on span "Gestor de Pedidos" at bounding box center [93, 361] width 110 height 19
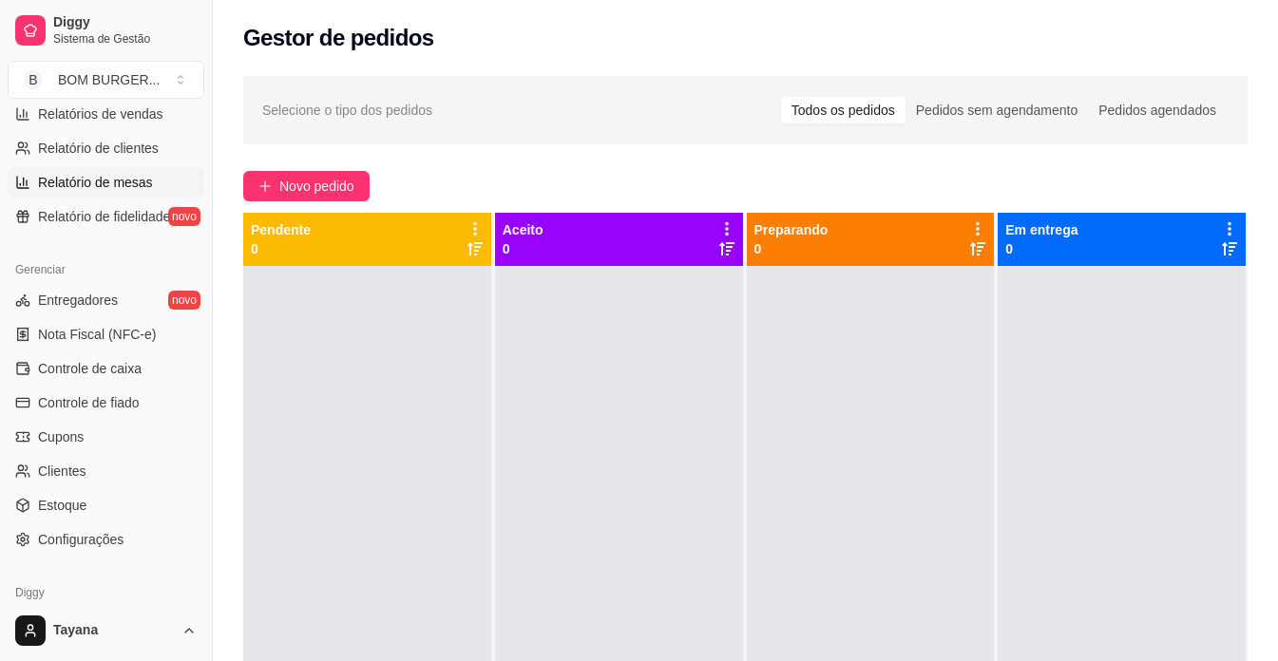
scroll to position [706, 0]
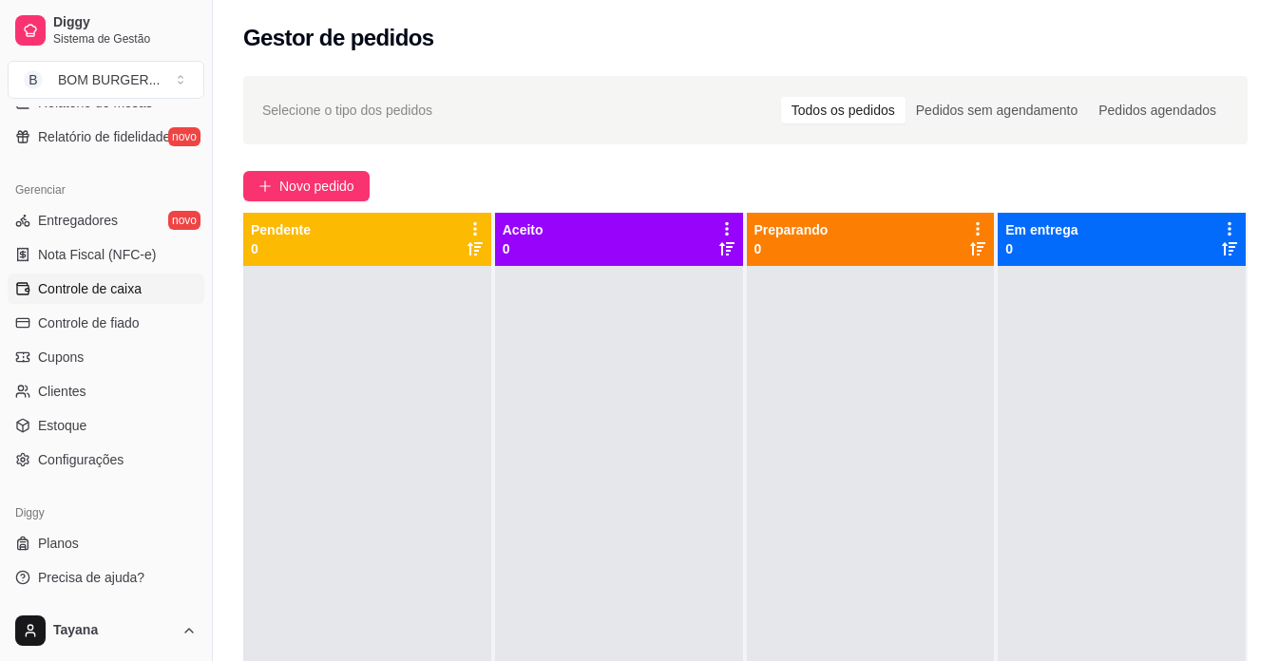
click at [139, 292] on span "Controle de caixa" at bounding box center [90, 288] width 104 height 19
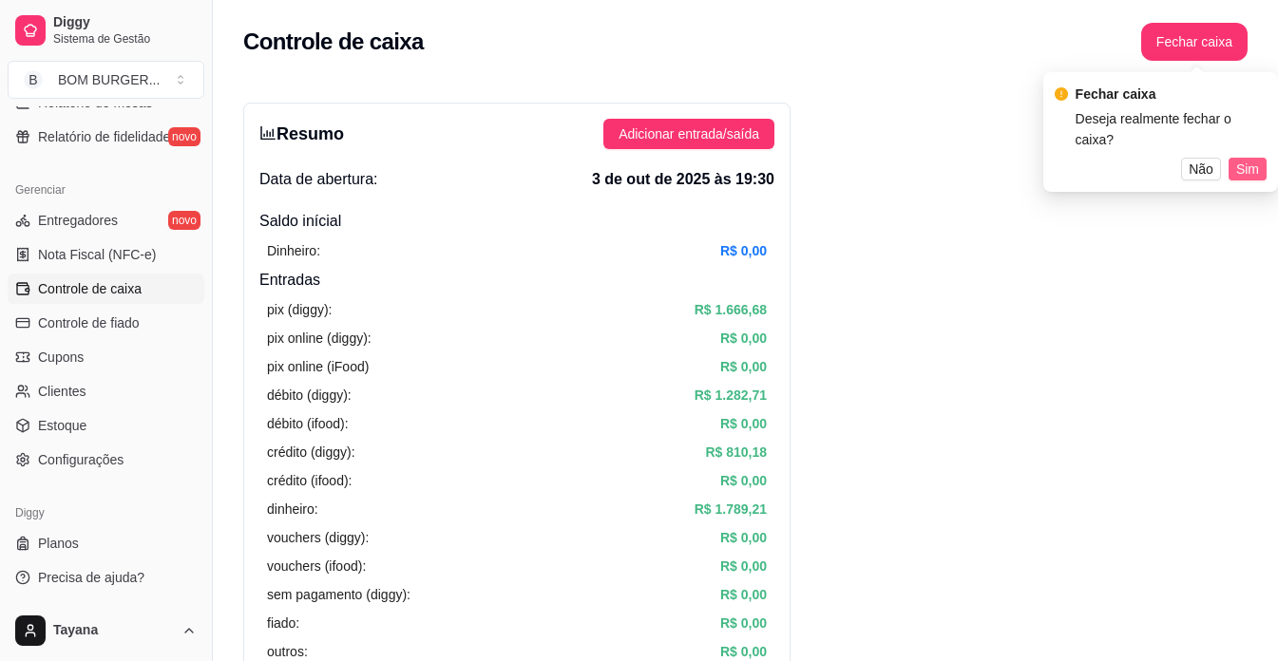
click at [1253, 159] on span "Sim" at bounding box center [1247, 169] width 23 height 21
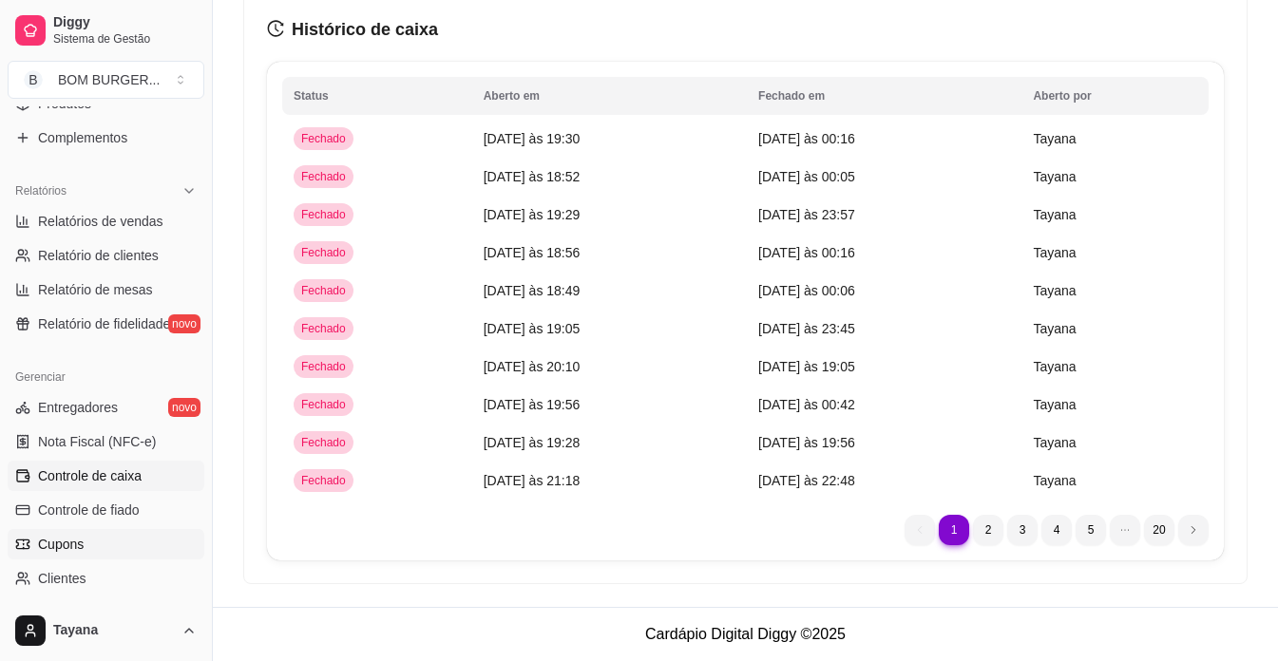
scroll to position [516, 0]
click at [135, 221] on span "Relatórios de vendas" at bounding box center [100, 224] width 125 height 19
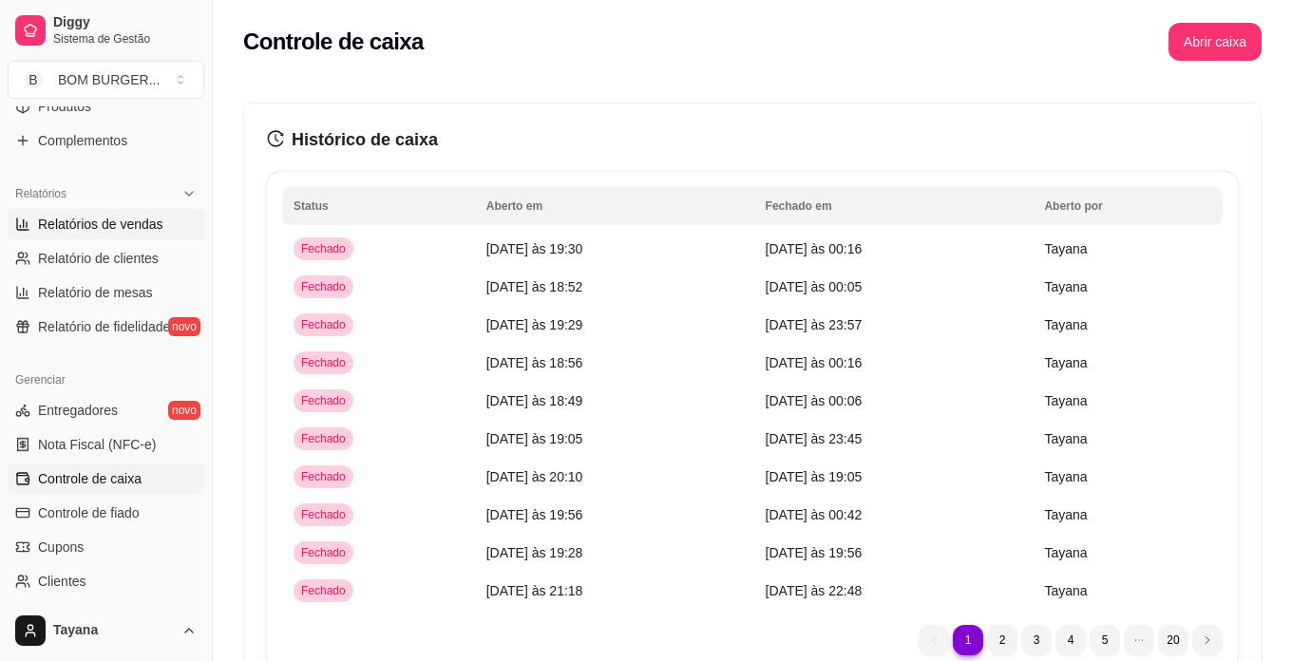
select select "ALL"
select select "0"
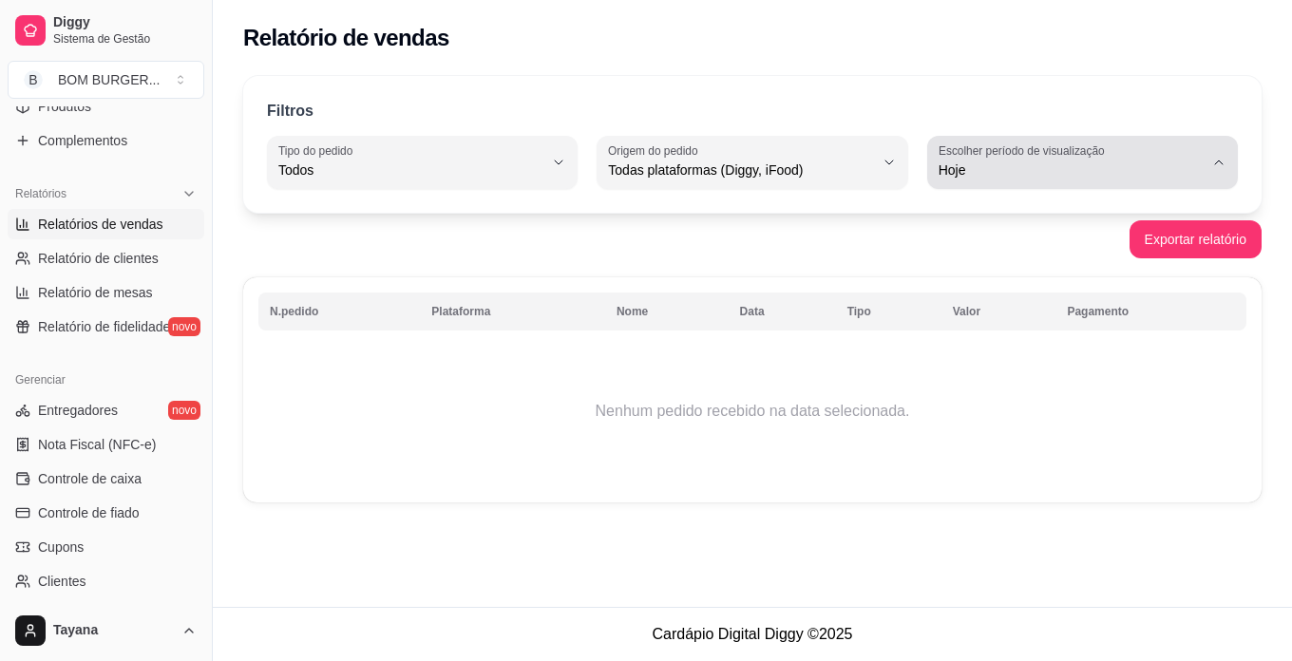
click at [964, 175] on span "Hoje" at bounding box center [1071, 170] width 265 height 19
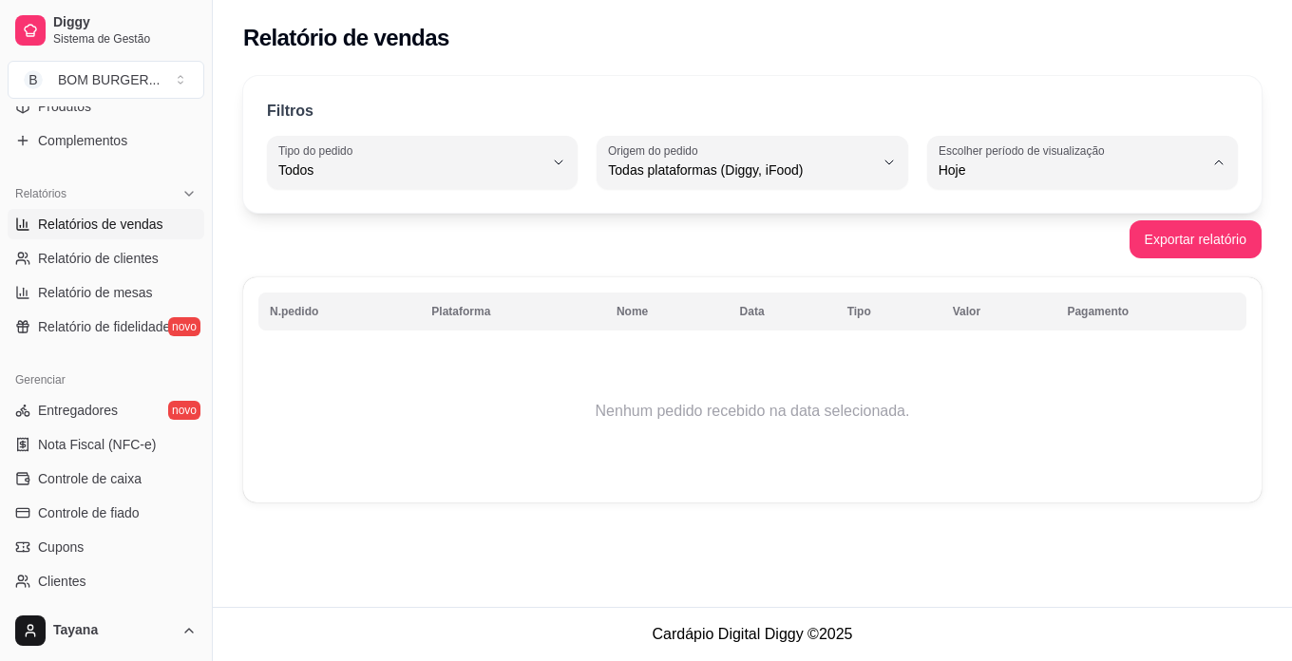
click at [999, 253] on span "Ontem" at bounding box center [1073, 247] width 251 height 18
type input "1"
select select "1"
